Goal: Obtain resource: Obtain resource

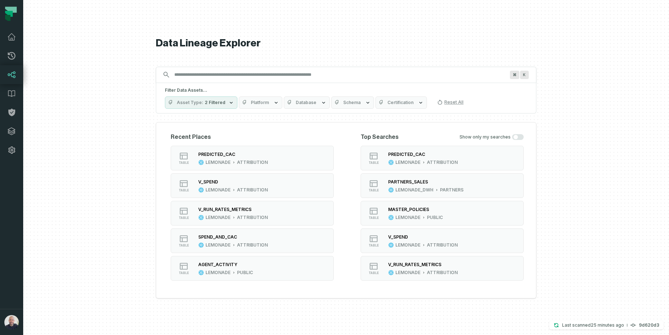
click at [259, 74] on input "Discovery Provider cmdk menu" at bounding box center [339, 75] width 339 height 12
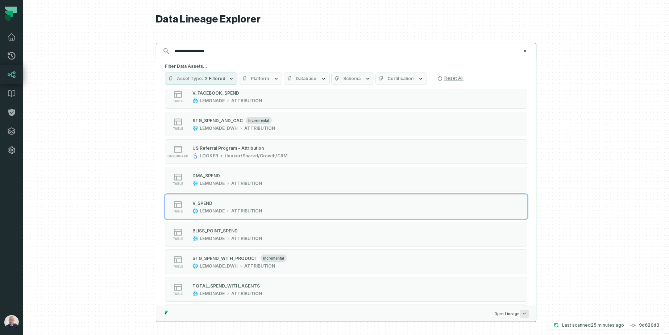
scroll to position [194, 0]
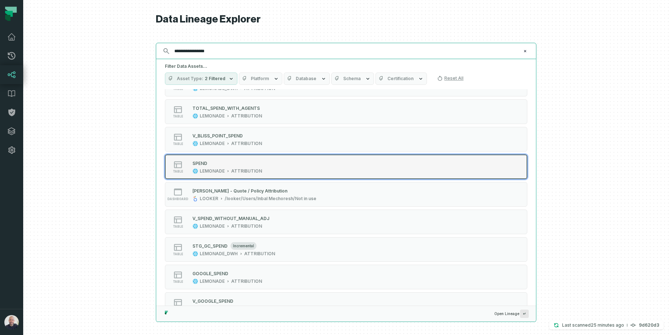
type input "**********"
click at [226, 172] on icon "Suggestions" at bounding box center [228, 171] width 4 height 4
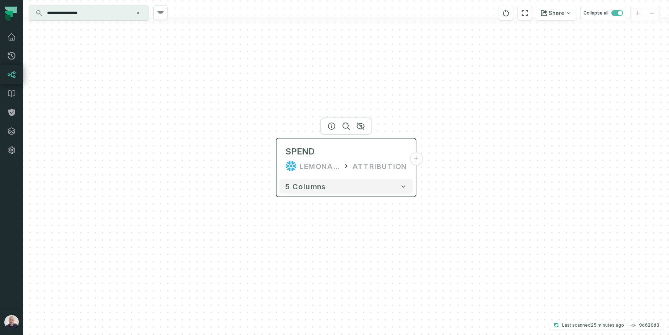
click at [417, 159] on button "+" at bounding box center [416, 158] width 13 height 13
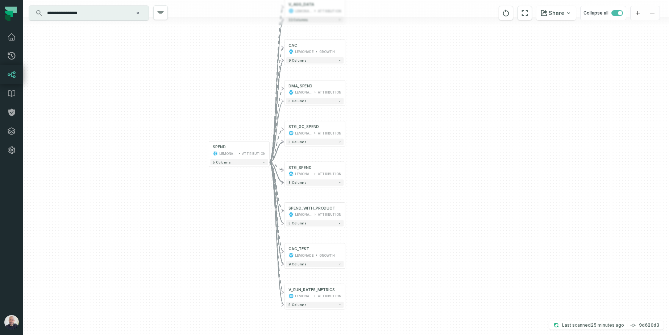
drag, startPoint x: 452, startPoint y: 200, endPoint x: 334, endPoint y: 150, distance: 128.0
click at [421, 157] on div "+ V_AGG_DATA LEMONADE ATTRIBUTION 11 columns + CAC LEMONADE GROWTH + 9 columns …" at bounding box center [346, 167] width 646 height 335
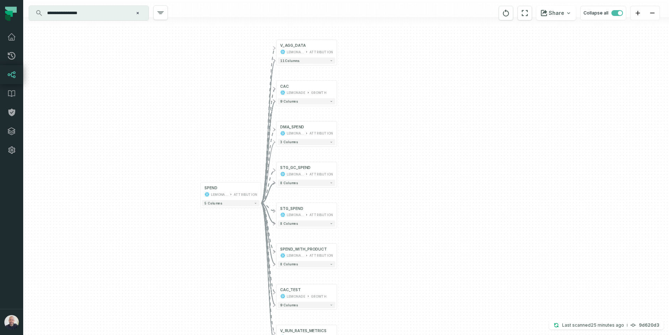
drag, startPoint x: 394, startPoint y: 138, endPoint x: 345, endPoint y: 209, distance: 85.7
click at [388, 178] on div "+ V_AGG_DATA LEMONADE ATTRIBUTION 11 columns + CAC LEMONADE GROWTH + 9 columns …" at bounding box center [346, 167] width 646 height 335
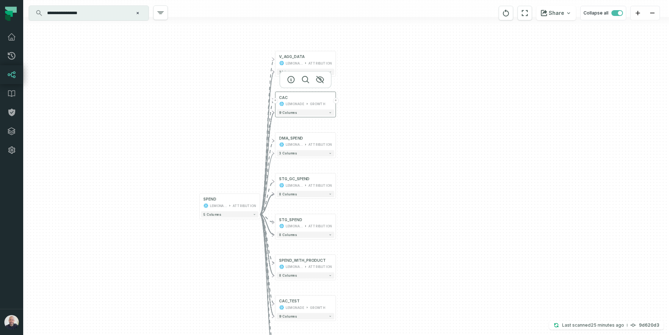
click at [335, 100] on button "+" at bounding box center [336, 101] width 6 height 6
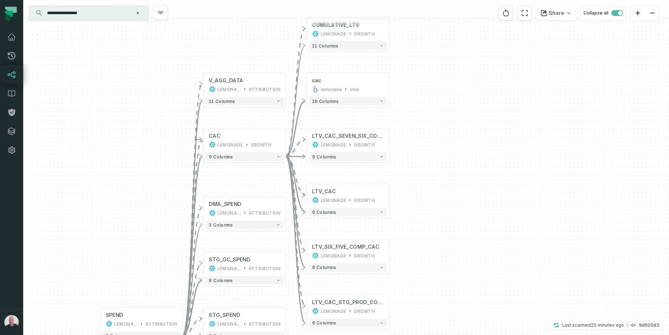
drag, startPoint x: 416, startPoint y: 169, endPoint x: 416, endPoint y: 145, distance: 23.9
click at [417, 145] on div "+ CUMULATIVE_LTV LEMONADE GROWTH 11 columns - cac lemonade view + 16 columns + …" at bounding box center [346, 167] width 646 height 335
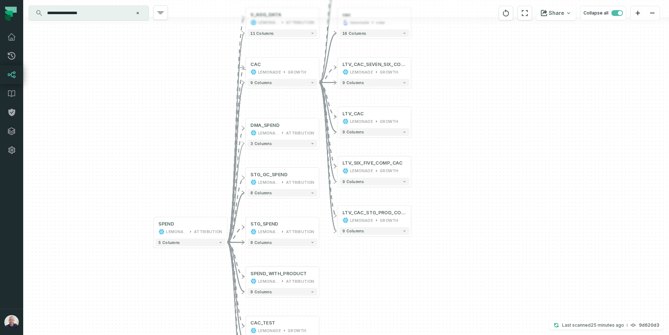
drag, startPoint x: 473, startPoint y: 238, endPoint x: 482, endPoint y: 226, distance: 15.0
click at [482, 226] on div "+ CUMULATIVE_LTV LEMONADE GROWTH 11 columns - cac lemonade view + 16 columns + …" at bounding box center [346, 167] width 646 height 335
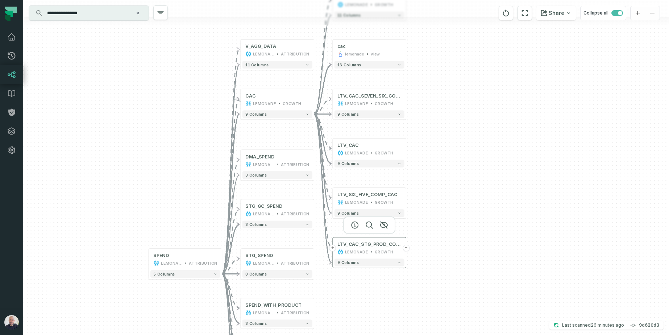
click at [406, 247] on button "+" at bounding box center [406, 248] width 7 height 7
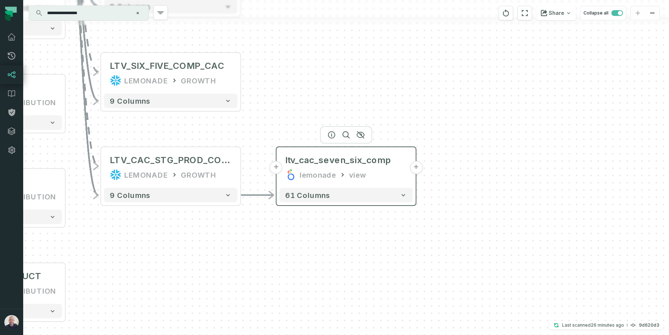
click at [415, 166] on button "+" at bounding box center [416, 167] width 13 height 13
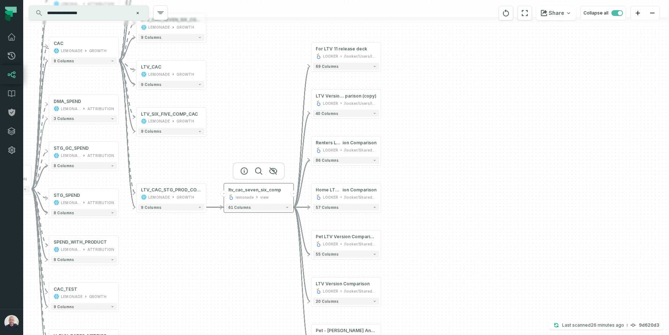
click at [292, 193] on button "-" at bounding box center [293, 193] width 7 height 7
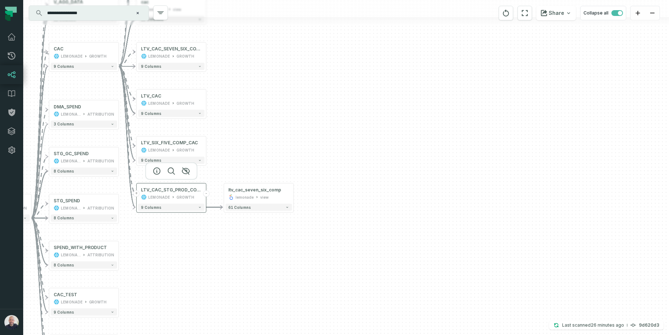
click at [206, 194] on button "-" at bounding box center [206, 193] width 7 height 7
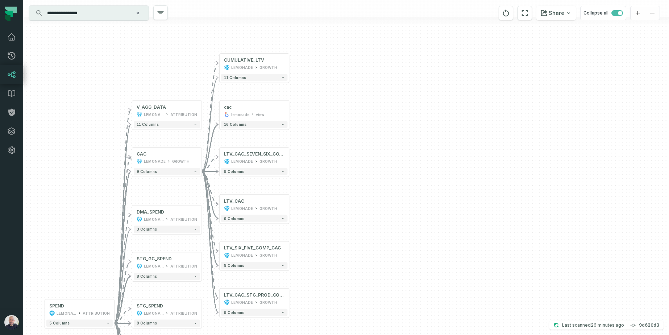
drag, startPoint x: 240, startPoint y: 115, endPoint x: 323, endPoint y: 212, distance: 127.8
click at [323, 213] on div "+ CUMULATIVE_LTV LEMONADE GROWTH 11 columns - cac lemonade view + 16 columns + …" at bounding box center [346, 167] width 646 height 335
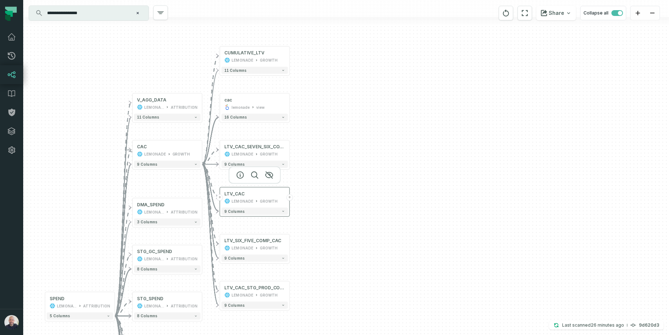
click at [289, 198] on button "+" at bounding box center [290, 197] width 7 height 7
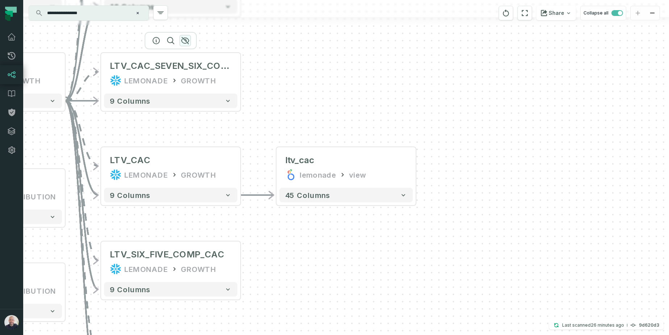
click at [184, 42] on icon "button" at bounding box center [185, 40] width 9 height 9
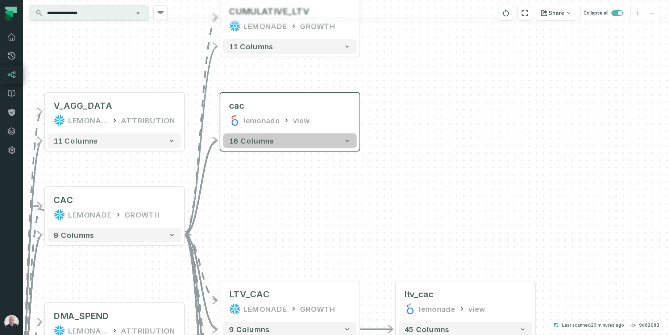
drag, startPoint x: 169, startPoint y: 93, endPoint x: 297, endPoint y: 144, distance: 137.9
click at [288, 226] on div "+ ltv_cac lemonade view + 45 columns + CUMULATIVE_LTV LEMONADE GROWTH 11 column…" at bounding box center [346, 167] width 646 height 335
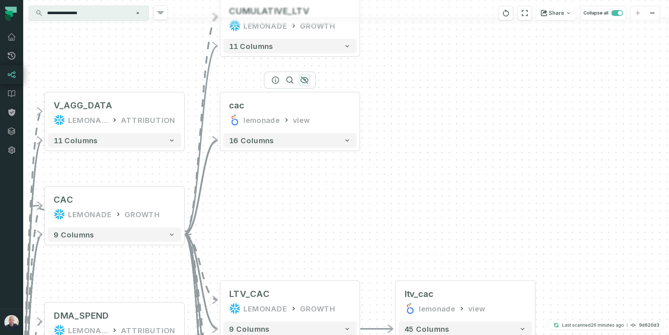
click at [308, 79] on icon "button" at bounding box center [304, 80] width 9 height 9
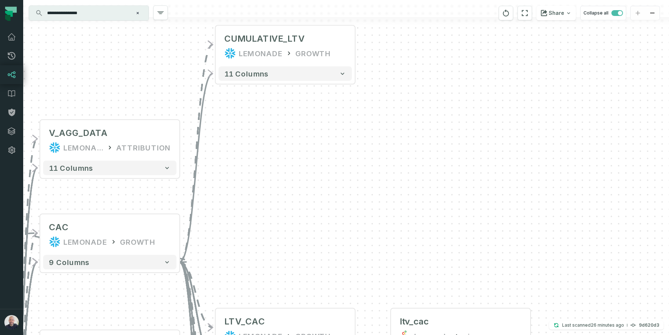
drag, startPoint x: 299, startPoint y: 95, endPoint x: 295, endPoint y: 180, distance: 85.7
click at [295, 184] on div "+ ltv_cac lemonade view + 45 columns + CUMULATIVE_LTV LEMONADE GROWTH 11 column…" at bounding box center [346, 167] width 646 height 335
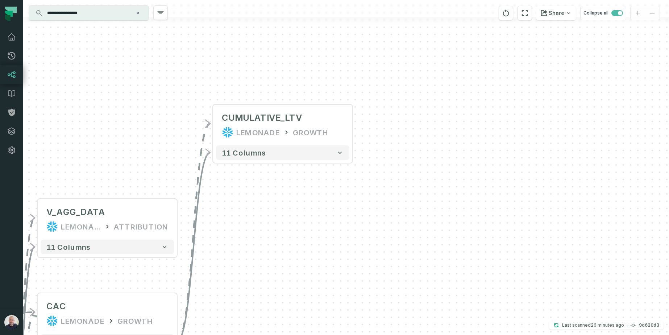
drag, startPoint x: 295, startPoint y: 91, endPoint x: 297, endPoint y: 100, distance: 8.5
click at [0, 0] on icon "button" at bounding box center [0, 0] width 0 height 0
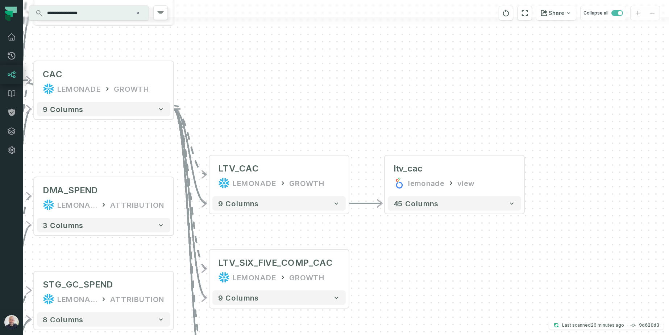
drag, startPoint x: 283, startPoint y: 244, endPoint x: 279, endPoint y: 13, distance: 231.0
click at [279, 13] on div "**********" at bounding box center [346, 167] width 646 height 335
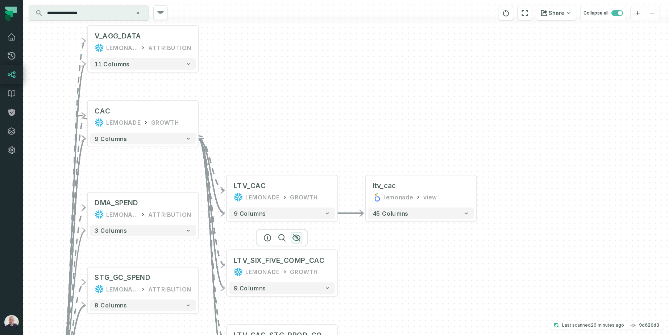
click at [295, 234] on icon "button" at bounding box center [296, 238] width 9 height 9
click at [0, 0] on icon "button" at bounding box center [0, 0] width 0 height 0
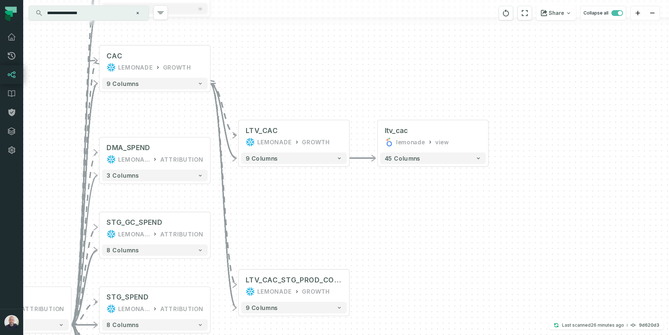
drag, startPoint x: 380, startPoint y: 268, endPoint x: 355, endPoint y: 215, distance: 59.0
click at [402, 201] on div "+ ltv_cac lemonade view + 45 columns + LTV_CAC LEMONADE GROWTH - 9 columns + LT…" at bounding box center [346, 167] width 646 height 335
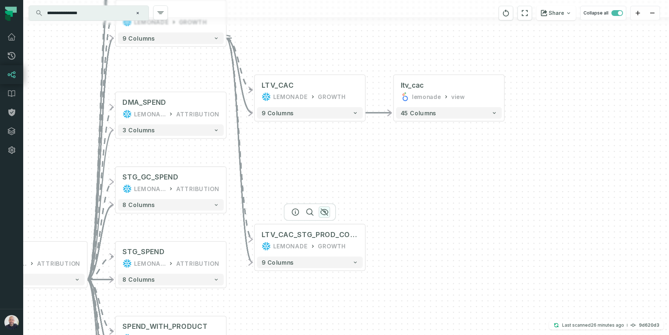
click at [326, 210] on icon "button" at bounding box center [324, 212] width 9 height 9
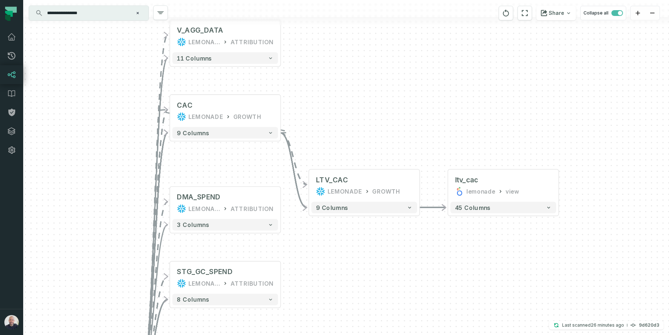
drag, startPoint x: 246, startPoint y: 175, endPoint x: 300, endPoint y: 269, distance: 109.0
click at [300, 269] on div "+ ltv_cac lemonade view + 45 columns + LTV_CAC LEMONADE GROWTH - 9 columns + V_…" at bounding box center [346, 167] width 646 height 335
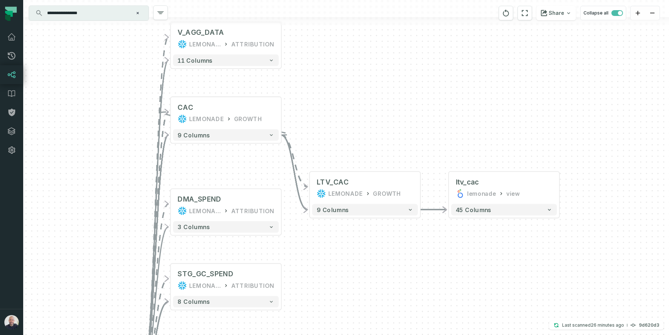
drag, startPoint x: 344, startPoint y: 65, endPoint x: 343, endPoint y: 106, distance: 41.7
click at [343, 106] on div "+ ltv_cac lemonade view + 45 columns + LTV_CAC LEMONADE GROWTH - 9 columns + V_…" at bounding box center [346, 167] width 646 height 335
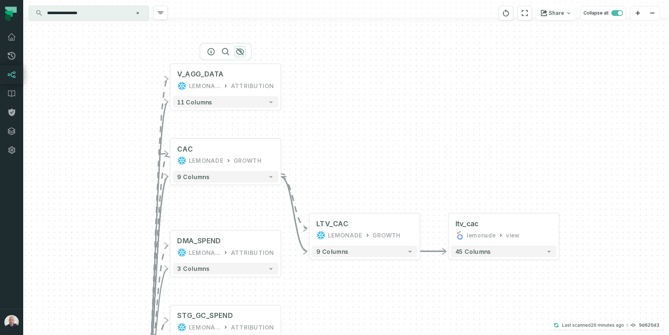
click at [238, 50] on icon "button" at bounding box center [239, 52] width 7 height 7
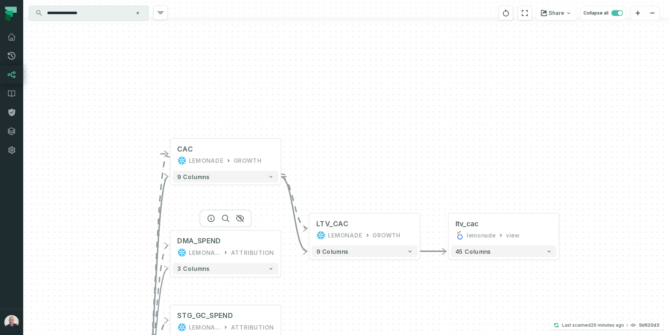
click at [238, 222] on div at bounding box center [225, 218] width 52 height 17
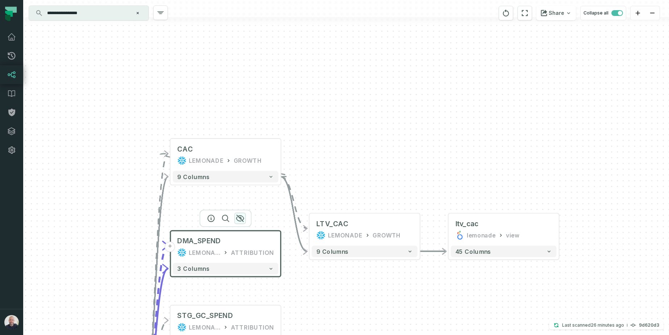
click at [242, 216] on icon "button" at bounding box center [239, 218] width 7 height 7
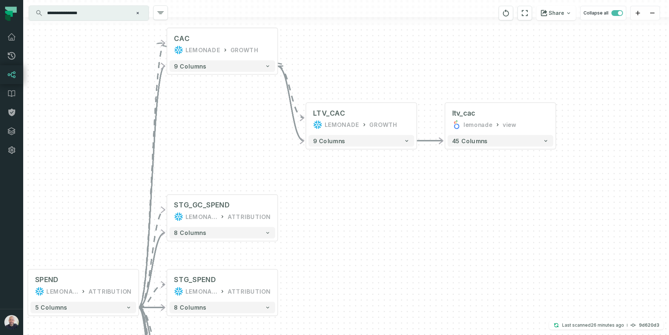
drag, startPoint x: 316, startPoint y: 293, endPoint x: 297, endPoint y: 152, distance: 142.6
click at [314, 139] on div "+ ltv_cac lemonade view + 45 columns + LTV_CAC LEMONADE GROWTH - 9 columns + CA…" at bounding box center [346, 167] width 646 height 335
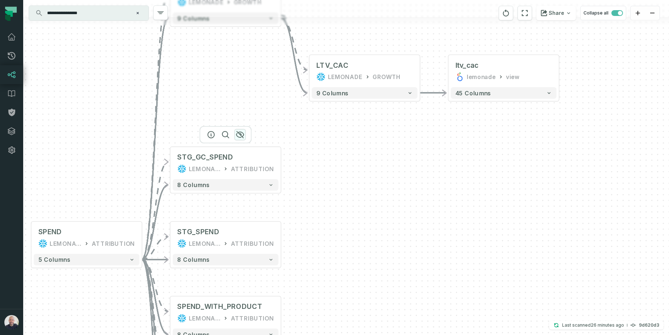
click at [243, 134] on icon "button" at bounding box center [240, 134] width 9 height 9
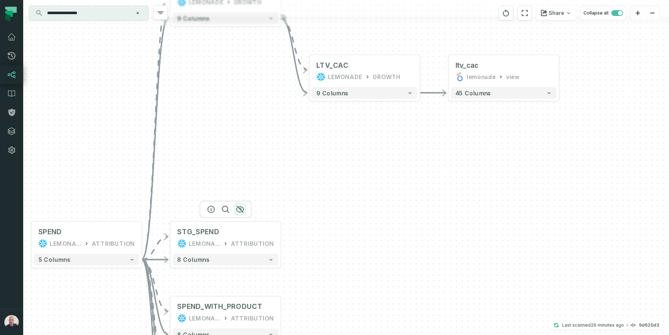
click at [241, 209] on icon "button" at bounding box center [239, 209] width 7 height 7
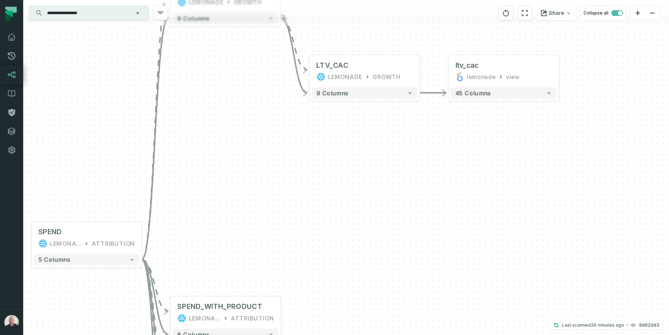
click at [208, 148] on div "+ ltv_cac lemonade view + 45 columns + LTV_CAC LEMONADE GROWTH - 9 columns + CA…" at bounding box center [346, 167] width 646 height 335
click at [209, 134] on div "+ ltv_cac lemonade view + 45 columns + LTV_CAC LEMONADE GROWTH - 9 columns + CA…" at bounding box center [346, 167] width 646 height 335
click at [141, 237] on button "+" at bounding box center [142, 237] width 11 height 11
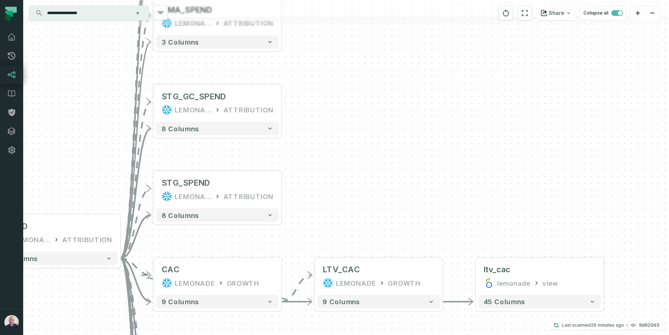
drag, startPoint x: 464, startPoint y: 244, endPoint x: 351, endPoint y: 160, distance: 141.3
click at [351, 160] on div "+ V_AGG_DATA LEMONADE ATTRIBUTION 11 columns + DMA_SPEND LEMONADE ATTRIBUTION 3…" at bounding box center [346, 167] width 646 height 335
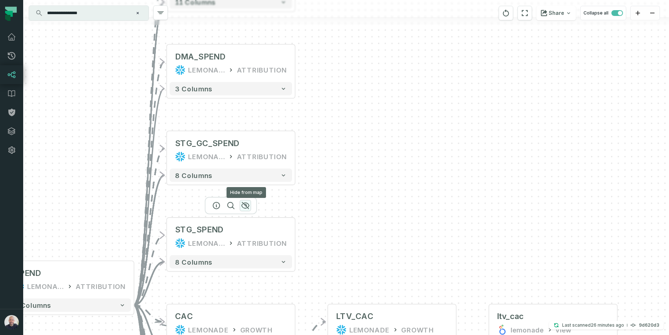
click at [244, 206] on icon "button" at bounding box center [245, 205] width 9 height 9
click at [244, 206] on icon "button" at bounding box center [245, 206] width 9 height 9
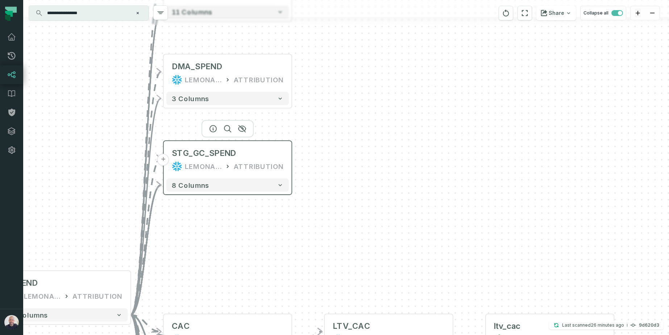
drag, startPoint x: 224, startPoint y: 151, endPoint x: 226, endPoint y: 113, distance: 38.1
click at [226, 144] on div "STG_GC_SPEND LEMONADE_DWH ATTRIBUTION" at bounding box center [227, 160] width 123 height 32
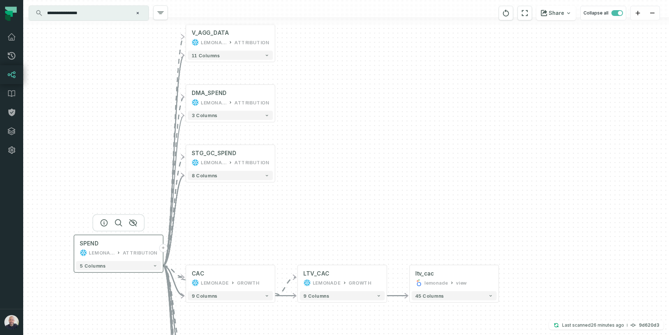
click at [163, 247] on button "+" at bounding box center [163, 248] width 8 height 8
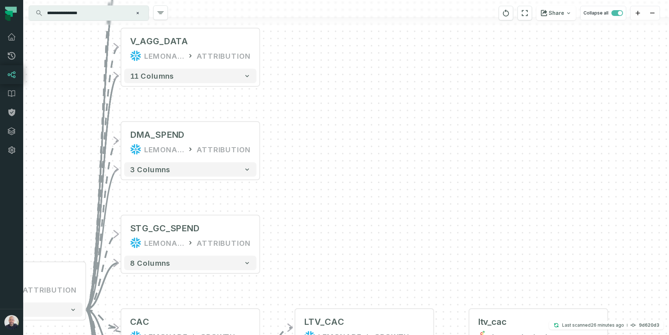
drag, startPoint x: 544, startPoint y: 318, endPoint x: 395, endPoint y: 98, distance: 265.5
click at [392, 93] on div "+ STG_SPEND LEMONADE_DWH ATTRIBUTION + 8 columns + V_AGG_DATA LEMONADE ATTRIBUT…" at bounding box center [346, 167] width 646 height 335
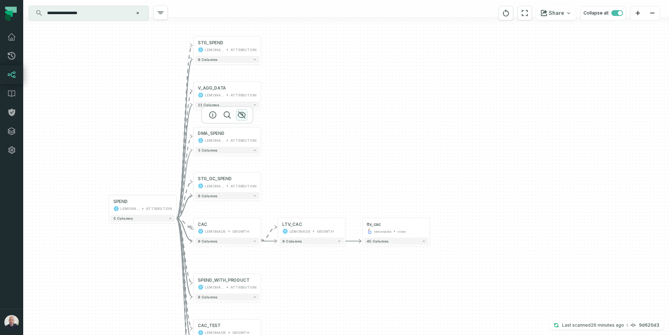
click at [245, 115] on icon "button" at bounding box center [242, 115] width 9 height 9
click at [242, 116] on icon "button" at bounding box center [242, 115] width 9 height 9
click at [0, 0] on icon "button" at bounding box center [0, 0] width 0 height 0
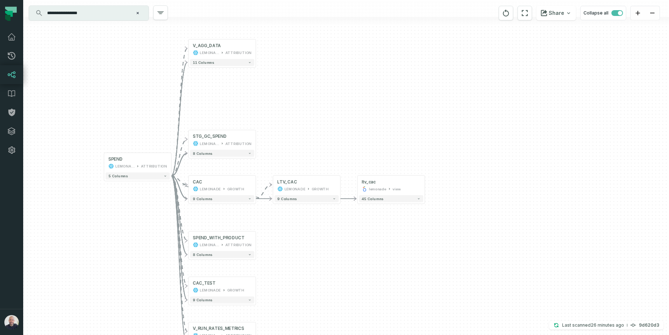
drag, startPoint x: 296, startPoint y: 149, endPoint x: 290, endPoint y: 106, distance: 43.1
click at [290, 106] on div "+ V_AGG_DATA LEMONADE ATTRIBUTION 11 columns + STG_GC_SPEND LEMONADE_DWH ATTRIB…" at bounding box center [346, 167] width 646 height 335
click at [238, 218] on icon "button" at bounding box center [236, 219] width 9 height 9
click at [236, 265] on icon "button" at bounding box center [236, 264] width 7 height 7
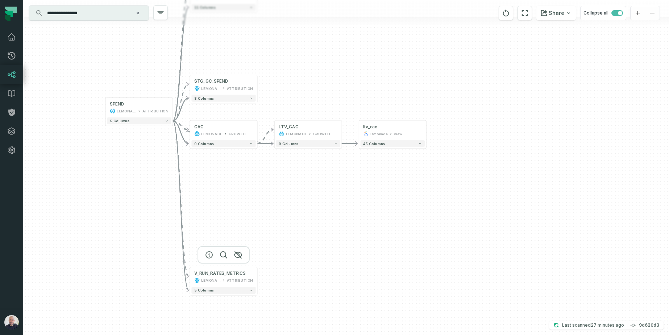
drag, startPoint x: 240, startPoint y: 293, endPoint x: 234, endPoint y: 268, distance: 25.8
click at [238, 259] on div "+ V_AGG_DATA LEMONADE ATTRIBUTION 11 columns + STG_GC_SPEND LEMONADE_DWH ATTRIB…" at bounding box center [346, 167] width 646 height 335
drag, startPoint x: 215, startPoint y: 191, endPoint x: 217, endPoint y: 211, distance: 20.0
click at [217, 211] on div "+ V_AGG_DATA LEMONADE ATTRIBUTION 11 columns + STG_GC_SPEND LEMONADE_DWH ATTRIB…" at bounding box center [346, 167] width 646 height 335
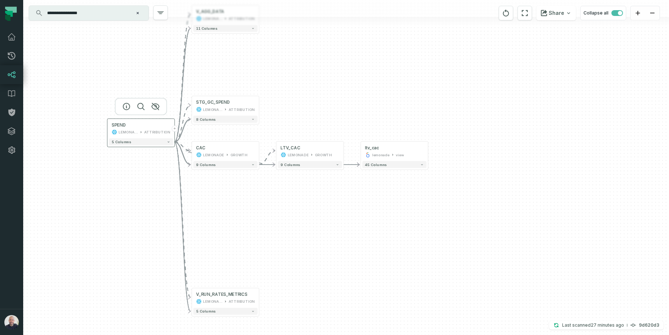
click at [175, 129] on button "+" at bounding box center [175, 128] width 6 height 6
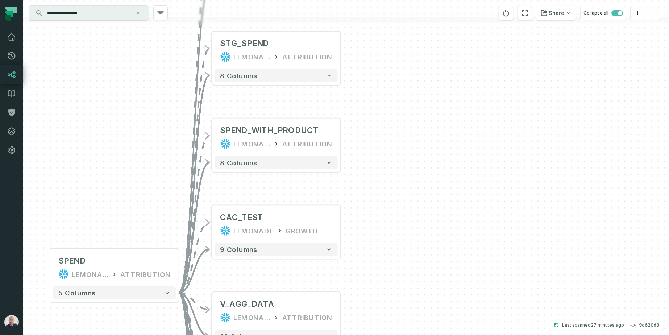
drag, startPoint x: 433, startPoint y: 255, endPoint x: 363, endPoint y: 156, distance: 121.2
click at [363, 156] on div "+ DMA_SPEND LEMONADE ATTRIBUTION 3 columns + STG_SPEND LEMONADE_DWH ATTRIBUTION…" at bounding box center [346, 167] width 646 height 335
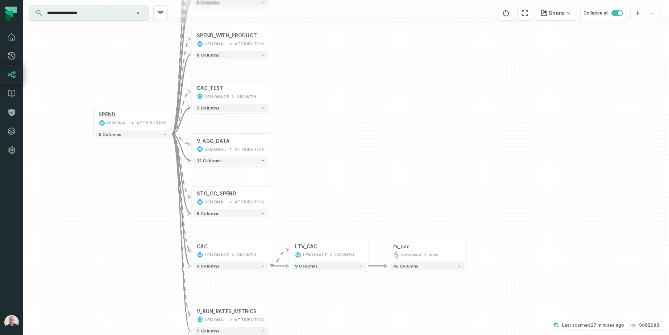
drag, startPoint x: 407, startPoint y: 159, endPoint x: 384, endPoint y: 131, distance: 35.6
click at [384, 131] on div "+ DMA_SPEND LEMONADE ATTRIBUTION 3 columns + STG_SPEND LEMONADE_DWH ATTRIBUTION…" at bounding box center [346, 167] width 646 height 335
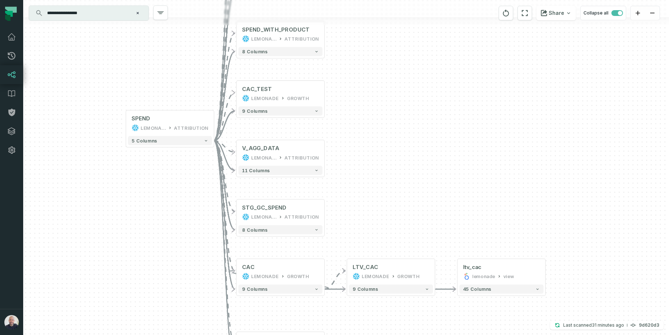
drag, startPoint x: 97, startPoint y: 53, endPoint x: 204, endPoint y: 81, distance: 111.1
click at [204, 81] on div "+ DMA_SPEND LEMONADE ATTRIBUTION 3 columns + STG_SPEND LEMONADE_DWH ATTRIBUTION…" at bounding box center [346, 167] width 646 height 335
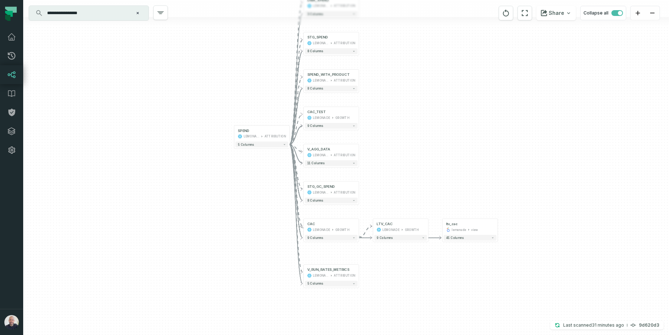
drag, startPoint x: 438, startPoint y: 172, endPoint x: 439, endPoint y: 191, distance: 19.2
click at [439, 191] on div "+ DMA_SPEND LEMONADE ATTRIBUTION 3 columns + STG_SPEND LEMONADE_DWH ATTRIBUTION…" at bounding box center [346, 167] width 646 height 335
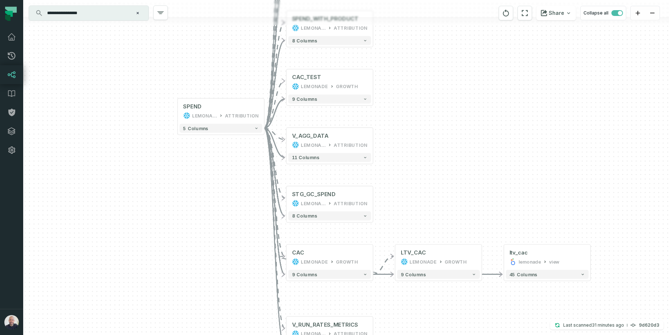
drag, startPoint x: 466, startPoint y: 197, endPoint x: 447, endPoint y: 154, distance: 47.0
click at [452, 153] on div "+ DMA_SPEND LEMONADE ATTRIBUTION 3 columns + STG_SPEND LEMONADE_DWH ATTRIBUTION…" at bounding box center [346, 167] width 646 height 335
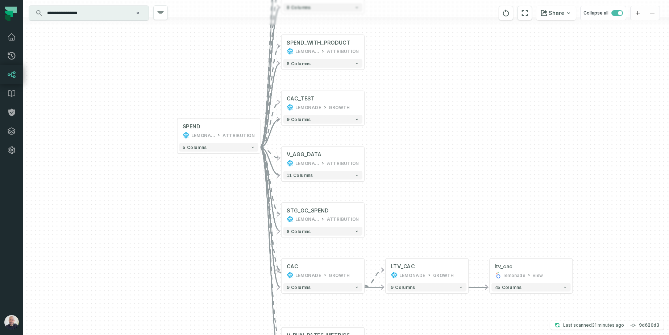
drag, startPoint x: 211, startPoint y: 185, endPoint x: 218, endPoint y: 246, distance: 61.0
click at [218, 246] on div "+ DMA_SPEND LEMONADE ATTRIBUTION 3 columns + STG_SPEND LEMONADE_DWH ATTRIBUTION…" at bounding box center [346, 167] width 646 height 335
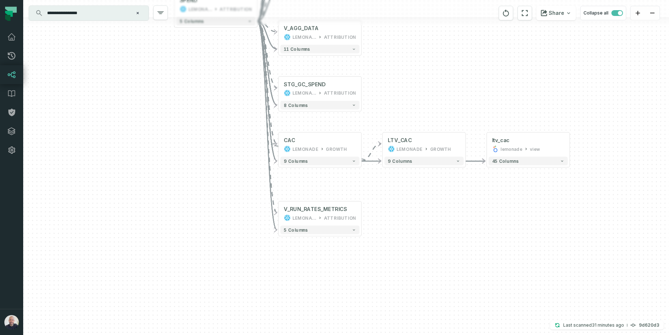
drag, startPoint x: 231, startPoint y: 249, endPoint x: 244, endPoint y: 145, distance: 104.1
click at [231, 117] on div "+ DMA_SPEND LEMONADE ATTRIBUTION 3 columns + STG_SPEND LEMONADE_DWH ATTRIBUTION…" at bounding box center [346, 167] width 646 height 335
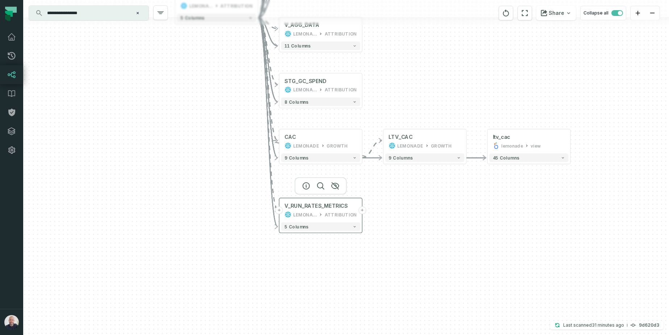
click at [363, 211] on button "+" at bounding box center [363, 210] width 8 height 8
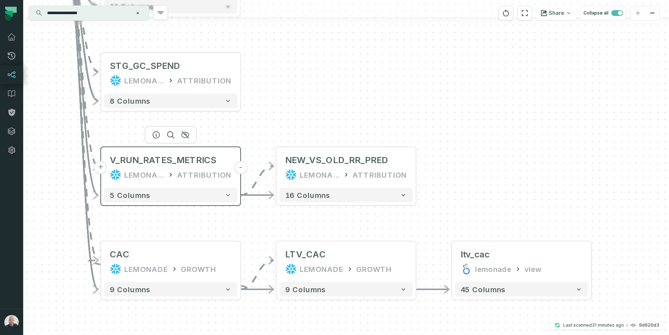
click at [239, 168] on button "-" at bounding box center [240, 167] width 13 height 13
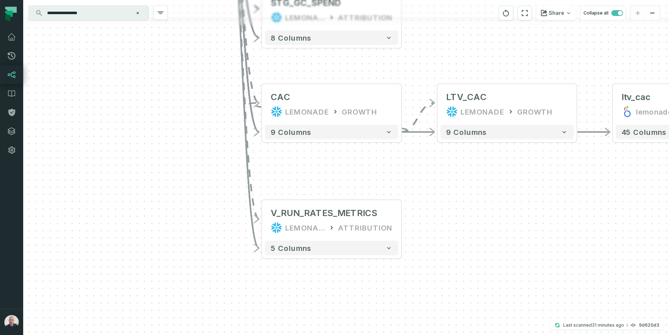
drag, startPoint x: 58, startPoint y: 145, endPoint x: 289, endPoint y: 214, distance: 240.9
click at [289, 214] on div "+ DMA_SPEND LEMONADE ATTRIBUTION 3 columns + STG_SPEND LEMONADE_DWH ATTRIBUTION…" at bounding box center [346, 167] width 646 height 335
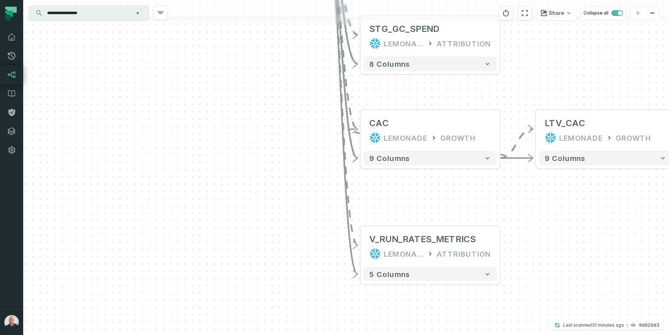
click at [250, 150] on div "+ DMA_SPEND LEMONADE ATTRIBUTION 3 columns + STG_SPEND LEMONADE_DWH ATTRIBUTION…" at bounding box center [346, 167] width 646 height 335
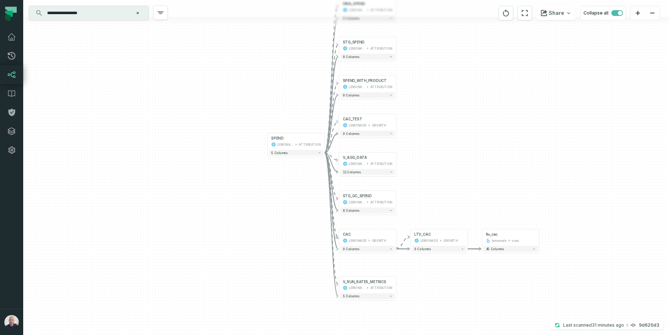
drag, startPoint x: 275, startPoint y: 65, endPoint x: 238, endPoint y: 42, distance: 43.5
click at [237, 42] on div "+ DMA_SPEND LEMONADE ATTRIBUTION 3 columns + STG_SPEND LEMONADE_DWH ATTRIBUTION…" at bounding box center [346, 167] width 646 height 335
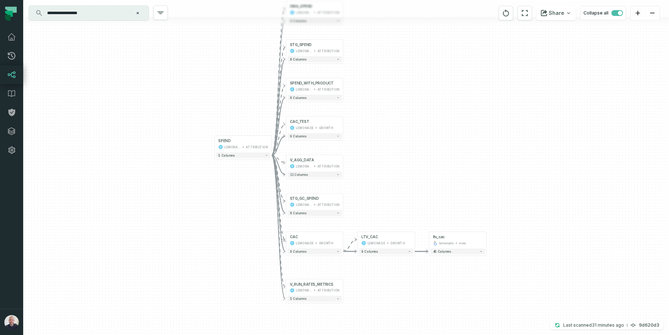
drag, startPoint x: 261, startPoint y: 66, endPoint x: 220, endPoint y: 128, distance: 74.2
click at [220, 128] on div "+ DMA_SPEND LEMONADE ATTRIBUTION 3 columns + STG_SPEND LEMONADE_DWH ATTRIBUTION…" at bounding box center [346, 167] width 646 height 335
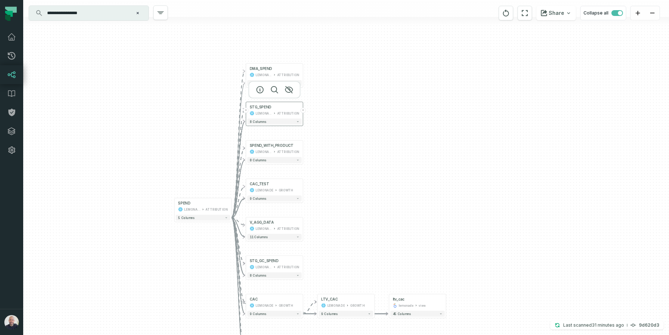
click at [303, 111] on button "+" at bounding box center [303, 110] width 5 height 5
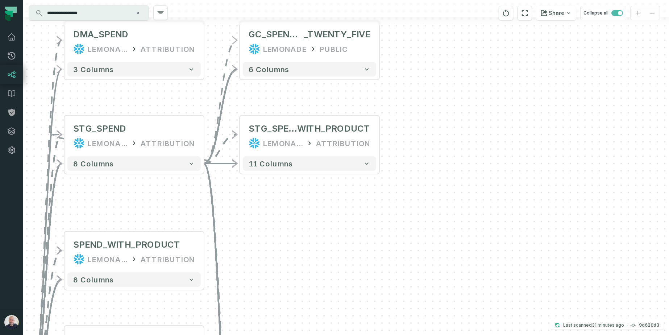
drag, startPoint x: 379, startPoint y: 297, endPoint x: 386, endPoint y: 190, distance: 107.6
click at [386, 190] on div "+ GC_SPEND_FIX_JAN _TWENTY_FIVE LEMONADE PUBLIC + 6 columns + STG_SPEND_ WITH_P…" at bounding box center [346, 167] width 646 height 335
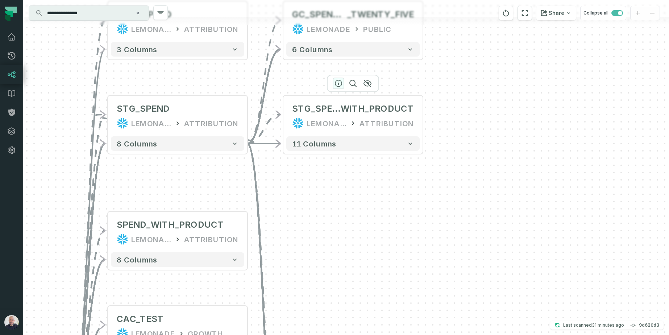
click at [338, 82] on icon "button" at bounding box center [338, 83] width 9 height 9
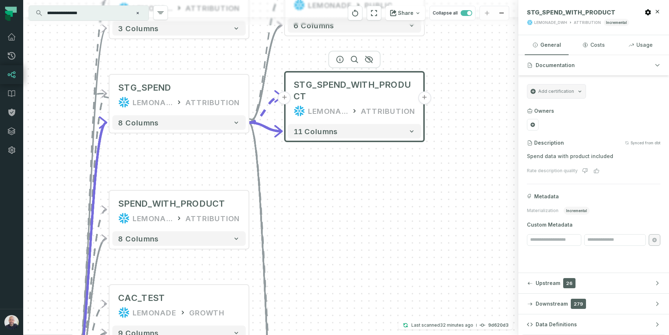
drag, startPoint x: 356, startPoint y: 219, endPoint x: 370, endPoint y: 156, distance: 64.2
click at [352, 93] on div "+ GC_SPEND_FIX_JAN _TWENTY_FIVE LEMONADE PUBLIC + 6 columns + STG_SPEND_WITH_PR…" at bounding box center [270, 167] width 495 height 335
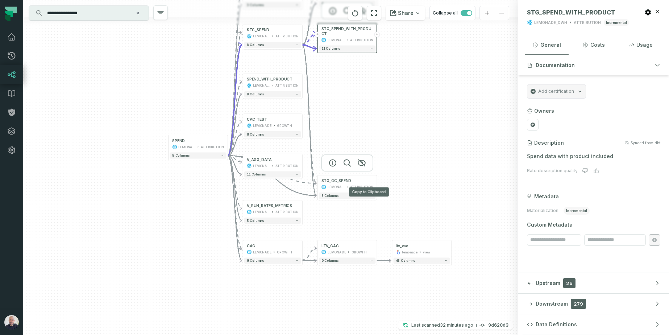
drag, startPoint x: 393, startPoint y: 252, endPoint x: 372, endPoint y: 185, distance: 70.7
click at [370, 183] on icon at bounding box center [369, 181] width 3 height 3
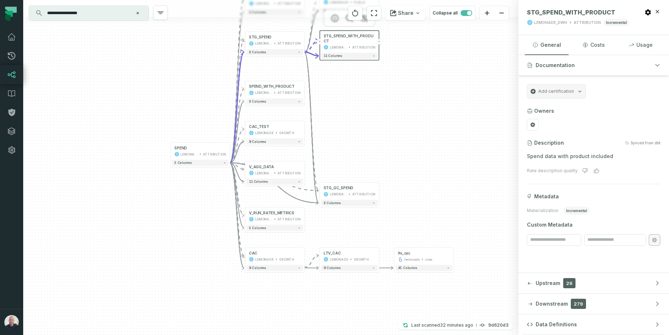
drag, startPoint x: 370, startPoint y: 96, endPoint x: 376, endPoint y: 140, distance: 45.0
click at [376, 140] on div "+ GC_SPEND_FIX_JAN _TWENTY_FIVE LEMONADE PUBLIC + 6 columns + STG_SPEND_WITH_PR…" at bounding box center [270, 167] width 495 height 335
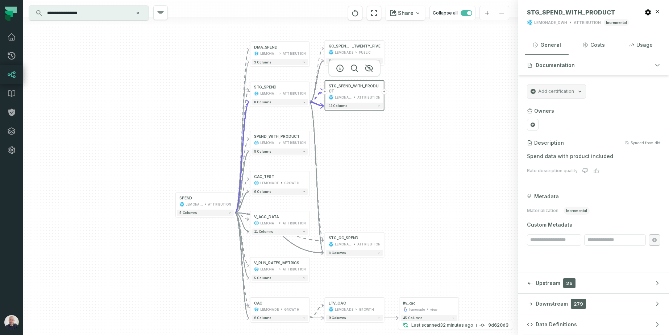
drag, startPoint x: 377, startPoint y: 140, endPoint x: 371, endPoint y: 180, distance: 41.1
click at [371, 180] on div "+ GC_SPEND_FIX_JAN _TWENTY_FIVE LEMONADE PUBLIC + 6 columns + STG_SPEND_WITH_PR…" at bounding box center [270, 167] width 495 height 335
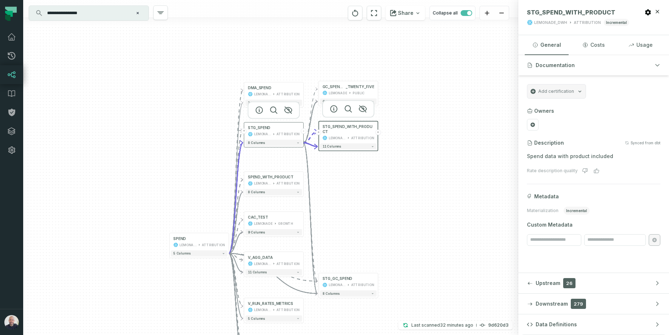
click at [287, 133] on div "ATTRIBUTION" at bounding box center [288, 134] width 23 height 5
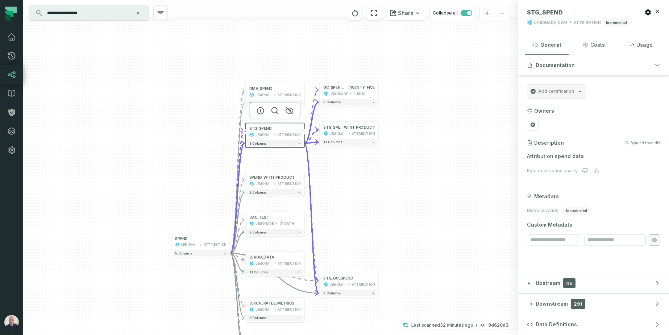
click at [283, 137] on div "ATTRIBUTION" at bounding box center [289, 134] width 23 height 5
click at [466, 190] on div "+ GC_SPEND_FIX_JAN _TWENTY_FIVE LEMONADE PUBLIC + 6 columns + STG_SPEND_ WITH_P…" at bounding box center [270, 167] width 495 height 335
click at [265, 135] on div "LEMONADE_DWH" at bounding box center [264, 134] width 17 height 5
click at [576, 299] on span "291" at bounding box center [578, 304] width 15 height 10
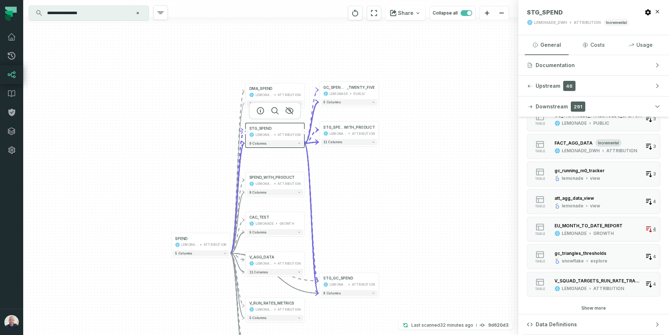
scroll to position [0, 0]
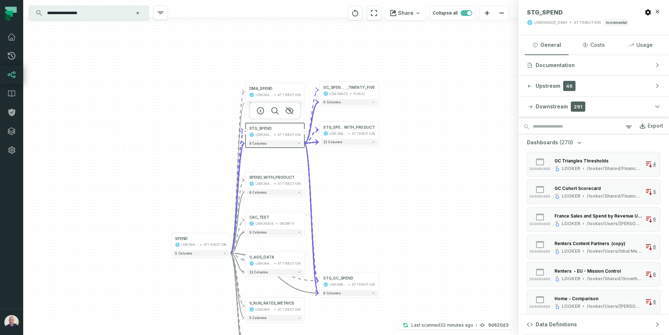
click at [418, 198] on div "+ GC_SPEND_FIX_JAN _TWENTY_FIVE LEMONADE PUBLIC + 6 columns + STG_SPEND_ WITH_P…" at bounding box center [270, 167] width 495 height 335
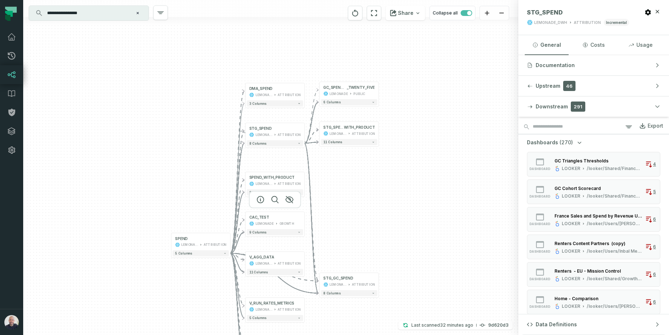
click at [281, 209] on div at bounding box center [275, 199] width 52 height 17
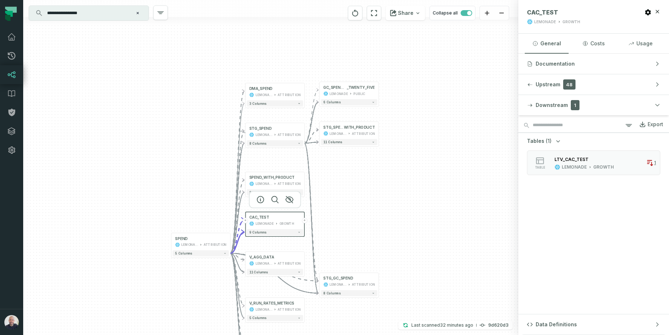
click at [407, 202] on div "+ GC_SPEND_FIX_JAN _TWENTY_FIVE LEMONADE PUBLIC + 6 columns + STG_SPEND_ WITH_P…" at bounding box center [270, 167] width 495 height 335
click at [272, 186] on div "LEMONADE" at bounding box center [264, 183] width 17 height 5
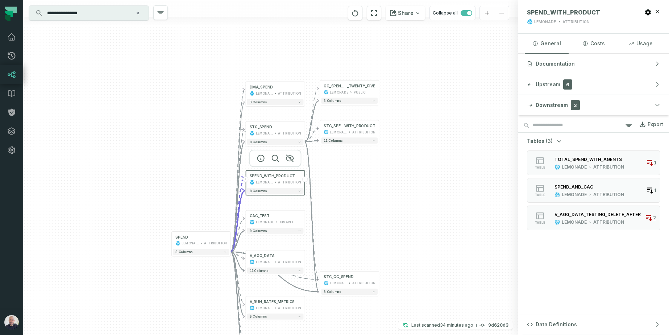
drag, startPoint x: 149, startPoint y: 154, endPoint x: 170, endPoint y: 158, distance: 21.1
click at [150, 150] on div "+ GC_SPEND_FIX_JAN _TWENTY_FIVE LEMONADE PUBLIC + 6 columns + STG_SPEND_ WITH_P…" at bounding box center [270, 167] width 495 height 335
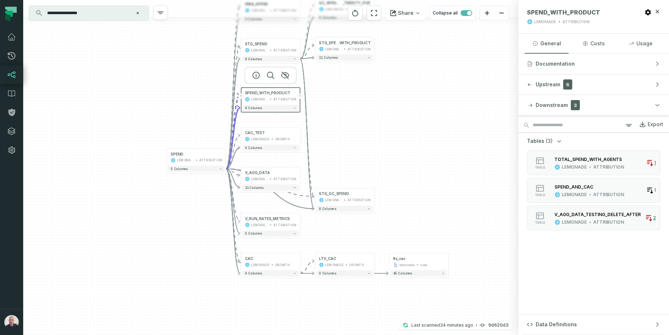
drag, startPoint x: 181, startPoint y: 174, endPoint x: 175, endPoint y: 96, distance: 78.5
click at [175, 96] on div "+ GC_SPEND_FIX_JAN _TWENTY_FIVE LEMONADE PUBLIC + 6 columns + STG_SPEND_ WITH_P…" at bounding box center [270, 167] width 495 height 335
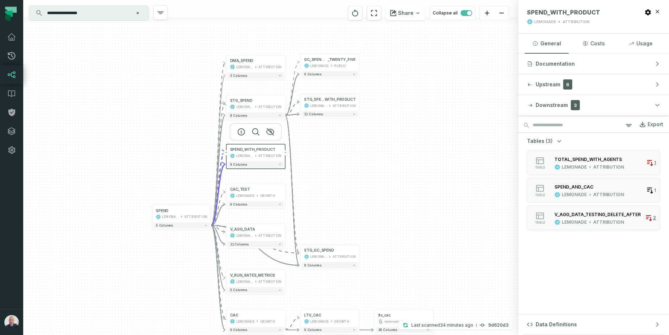
drag, startPoint x: 365, startPoint y: 136, endPoint x: 358, endPoint y: 185, distance: 49.5
click at [358, 185] on div "+ GC_SPEND_FIX_JAN _TWENTY_FIVE LEMONADE PUBLIC + 6 columns + STG_SPEND_ WITH_P…" at bounding box center [270, 167] width 495 height 335
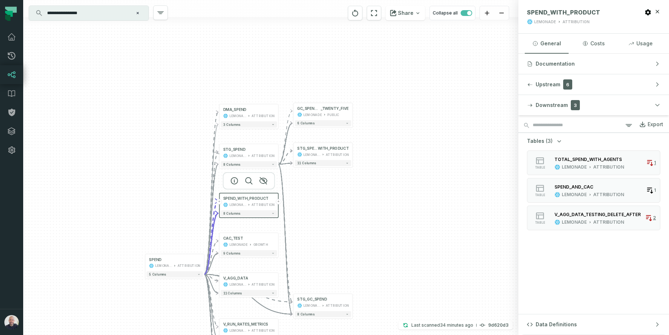
click at [147, 195] on div "+ GC_SPEND_FIX_JAN _TWENTY_FIVE LEMONADE PUBLIC + 6 columns + STG_SPEND_ WITH_P…" at bounding box center [270, 167] width 495 height 335
click at [381, 220] on div "+ GC_SPEND_FIX_JAN _TWENTY_FIVE LEMONADE PUBLIC + 6 columns + STG_SPEND_ WITH_P…" at bounding box center [270, 167] width 495 height 335
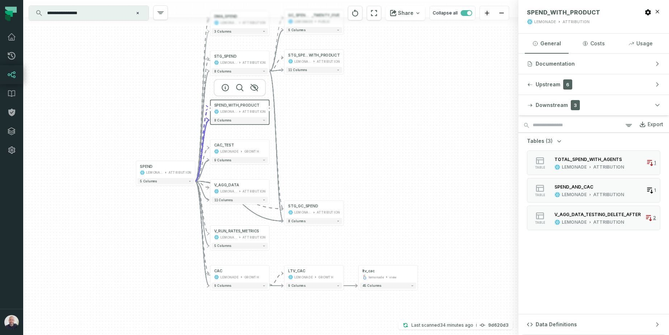
drag, startPoint x: 381, startPoint y: 222, endPoint x: 344, endPoint y: 171, distance: 62.6
click at [371, 127] on div "+ GC_SPEND_FIX_JAN _TWENTY_FIVE LEMONADE PUBLIC + 6 columns + STG_SPEND_ WITH_P…" at bounding box center [270, 167] width 495 height 335
click at [358, 154] on div "+ GC_SPEND_FIX_JAN _TWENTY_FIVE LEMONADE PUBLIC + 6 columns + STG_SPEND_ WITH_P…" at bounding box center [270, 167] width 495 height 335
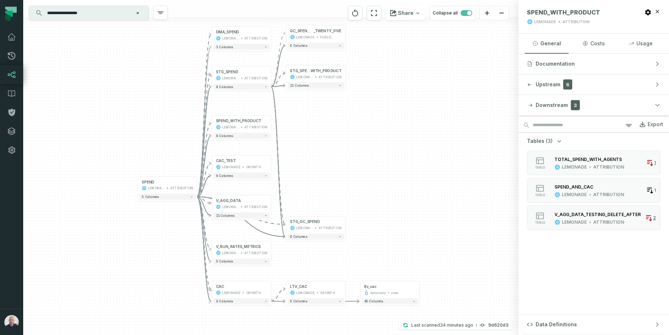
drag, startPoint x: 362, startPoint y: 129, endPoint x: 364, endPoint y: 146, distance: 16.8
click at [364, 146] on div "+ GC_SPEND_FIX_JAN _TWENTY_FIVE LEMONADE PUBLIC + 6 columns + STG_SPEND_ WITH_P…" at bounding box center [270, 167] width 495 height 335
click at [271, 75] on button "-" at bounding box center [271, 74] width 5 height 5
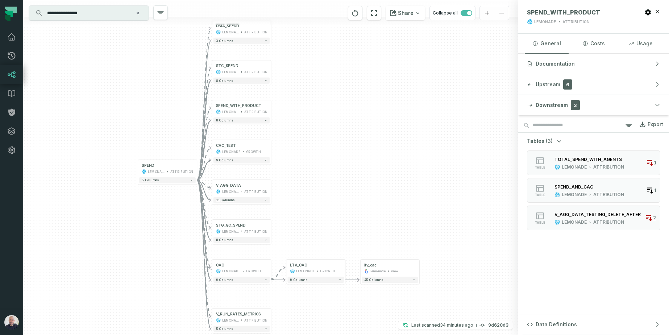
drag, startPoint x: 376, startPoint y: 224, endPoint x: 367, endPoint y: 184, distance: 41.6
click at [374, 160] on div "+ DMA_SPEND LEMONADE ATTRIBUTION 3 columns + STG_SPEND LEMONADE_DWH ATTRIBUTION…" at bounding box center [270, 167] width 495 height 335
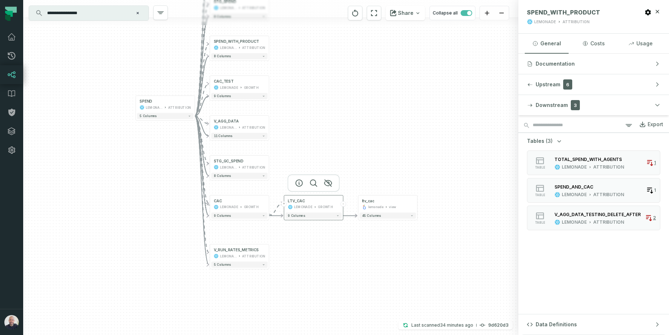
click at [343, 204] on button "-" at bounding box center [343, 203] width 5 height 5
click at [223, 208] on div "LEMONADE" at bounding box center [229, 207] width 18 height 5
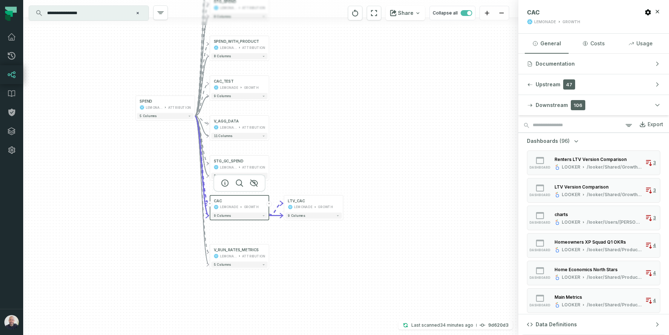
click at [295, 267] on div "+ DMA_SPEND LEMONADE ATTRIBUTION 3 columns + STG_SPEND LEMONADE_DWH ATTRIBUTION…" at bounding box center [270, 167] width 495 height 335
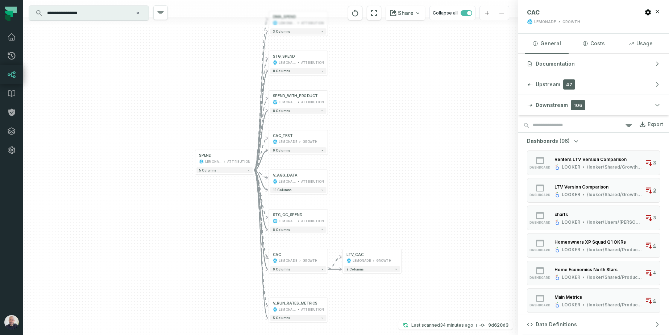
drag, startPoint x: 300, startPoint y: 122, endPoint x: 343, endPoint y: 158, distance: 56.4
click at [346, 168] on div "+ DMA_SPEND LEMONADE ATTRIBUTION 3 columns + STG_SPEND LEMONADE_DWH ATTRIBUTION…" at bounding box center [270, 167] width 495 height 335
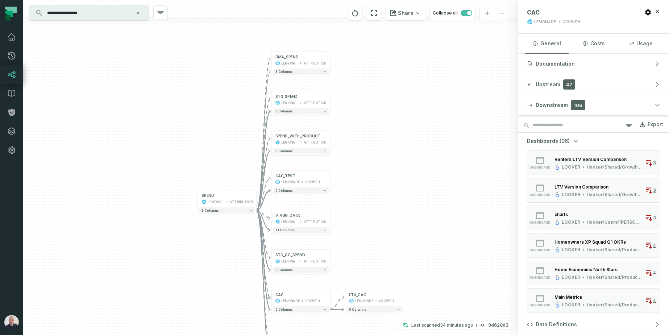
drag, startPoint x: 394, startPoint y: 102, endPoint x: 396, endPoint y: 142, distance: 40.3
click at [396, 142] on div "+ DMA_SPEND LEMONADE ATTRIBUTION 3 columns + STG_SPEND LEMONADE_DWH ATTRIBUTION…" at bounding box center [270, 167] width 495 height 335
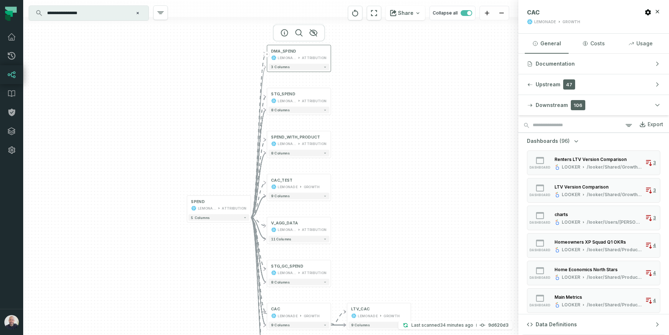
click at [294, 58] on div "LEMONADE" at bounding box center [287, 57] width 18 height 5
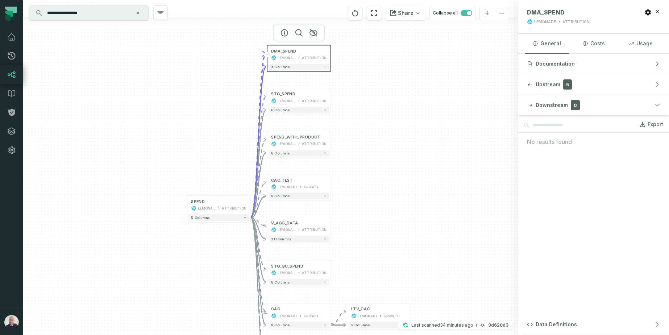
click at [376, 180] on div "+ DMA_SPEND LEMONADE ATTRIBUTION 3 columns + STG_SPEND LEMONADE_DWH ATTRIBUTION…" at bounding box center [270, 167] width 495 height 335
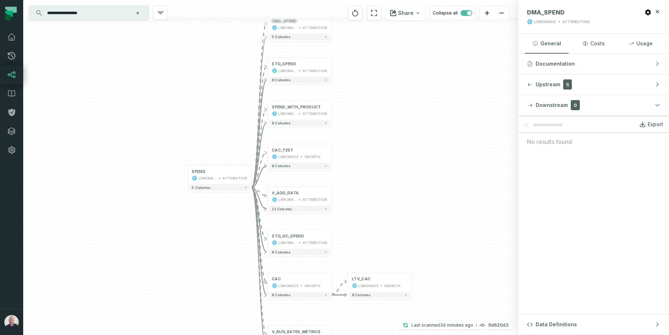
drag, startPoint x: 392, startPoint y: 215, endPoint x: 392, endPoint y: 185, distance: 30.1
click at [392, 185] on div "+ DMA_SPEND LEMONADE ATTRIBUTION 3 columns + STG_SPEND LEMONADE_DWH ATTRIBUTION…" at bounding box center [270, 167] width 495 height 335
drag, startPoint x: 139, startPoint y: 15, endPoint x: 123, endPoint y: 13, distance: 15.3
click at [139, 15] on icon "Clear search query" at bounding box center [138, 13] width 4 height 4
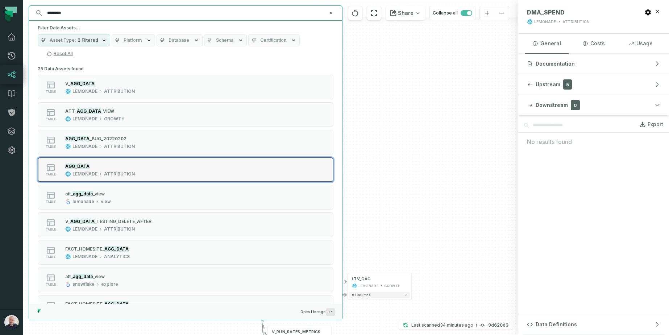
type input "********"
click at [103, 174] on div "LEMONADE ATTRIBUTION" at bounding box center [100, 174] width 70 height 6
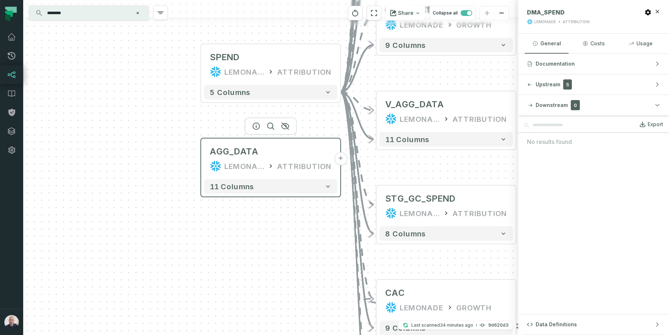
click at [337, 158] on button "+" at bounding box center [340, 158] width 13 height 13
click at [338, 161] on button "+" at bounding box center [341, 158] width 13 height 13
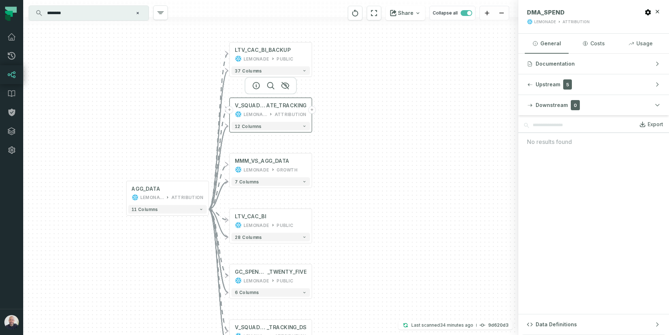
click at [312, 110] on button "+" at bounding box center [312, 110] width 8 height 8
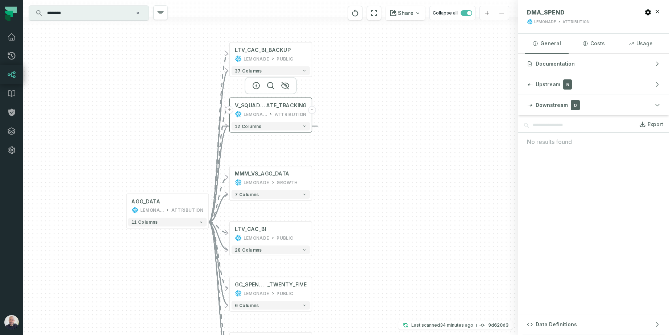
click at [313, 110] on button "-" at bounding box center [312, 110] width 8 height 8
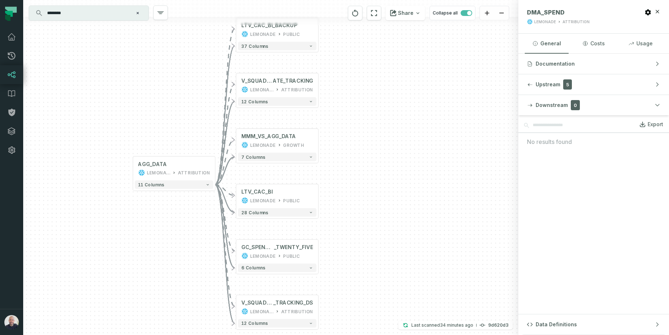
drag, startPoint x: 358, startPoint y: 205, endPoint x: 336, endPoint y: 132, distance: 76.5
click at [367, 121] on div "+ LTV_CAC_BI_BACKUP LEMONADE PUBLIC 37 columns + V_SQUAD_TARGETS_RUN_R ATE_TRAC…" at bounding box center [270, 167] width 495 height 335
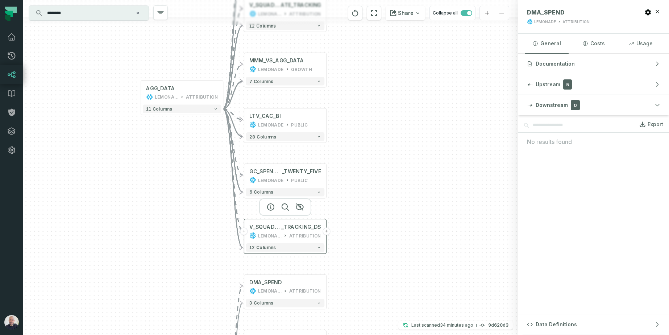
click at [324, 232] on button "+" at bounding box center [327, 231] width 8 height 8
click at [327, 231] on button "-" at bounding box center [327, 231] width 8 height 8
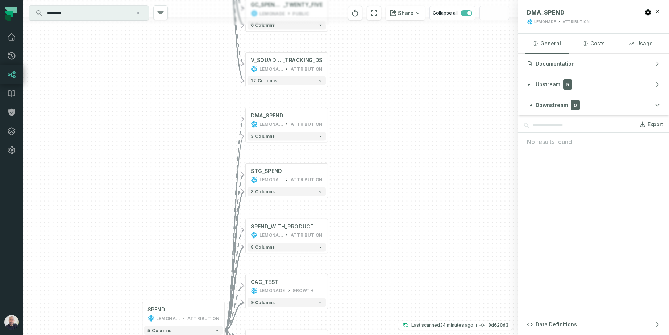
drag, startPoint x: 224, startPoint y: 223, endPoint x: 222, endPoint y: 106, distance: 117.1
click at [222, 106] on div "+ LTV_CAC_BI_BACKUP LEMONADE PUBLIC 37 columns + V_SQUAD_TARGETS_RUN_R ATE_TRAC…" at bounding box center [270, 167] width 495 height 335
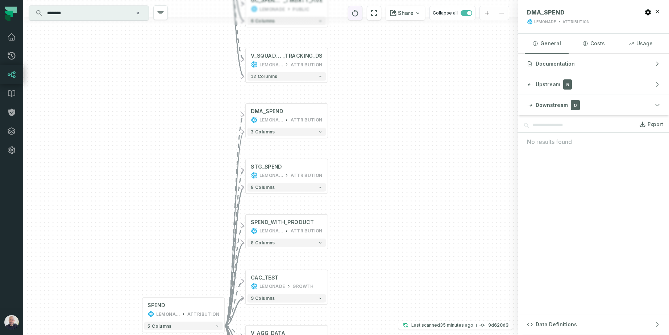
click at [355, 14] on icon "reset" at bounding box center [355, 13] width 8 height 9
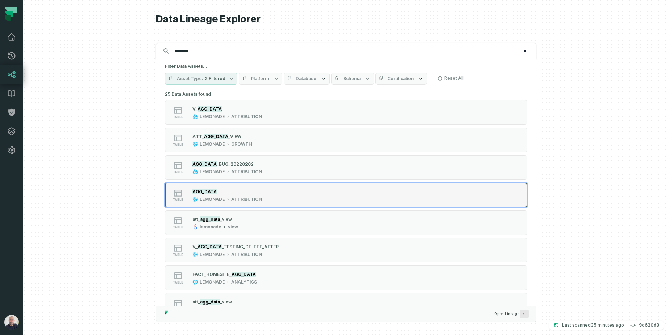
type input "********"
click at [214, 197] on div "LEMONADE" at bounding box center [212, 200] width 25 height 6
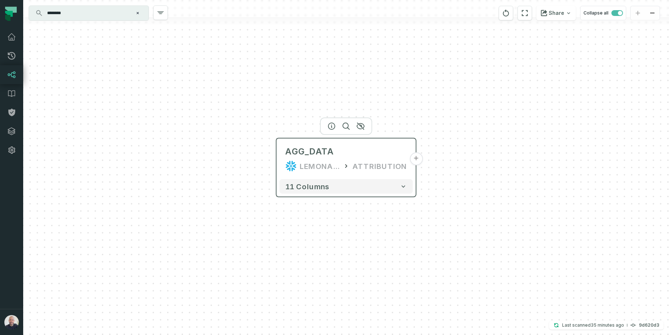
click at [419, 160] on button "+" at bounding box center [416, 158] width 13 height 13
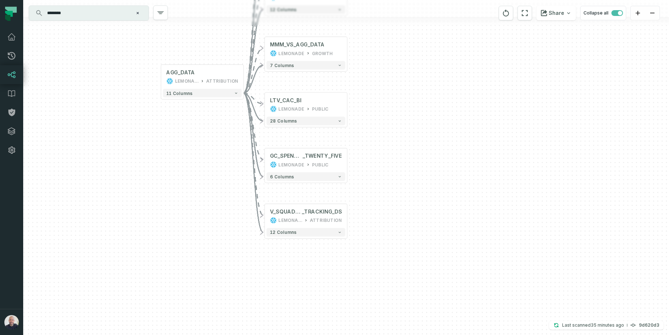
drag, startPoint x: 455, startPoint y: 253, endPoint x: 374, endPoint y: 172, distance: 114.4
click at [411, 132] on div "+ LTV_CAC_BI_BACKUP LEMONADE PUBLIC 37 columns + V_SQUAD_TARGETS_RUN_R ATE_TRAC…" at bounding box center [346, 167] width 646 height 335
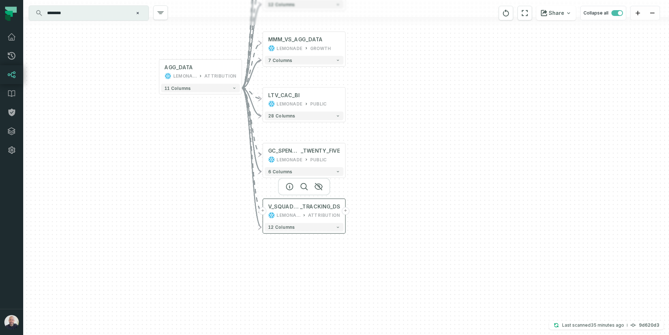
click at [344, 212] on button "+" at bounding box center [346, 211] width 8 height 8
click at [346, 213] on button "-" at bounding box center [346, 211] width 8 height 8
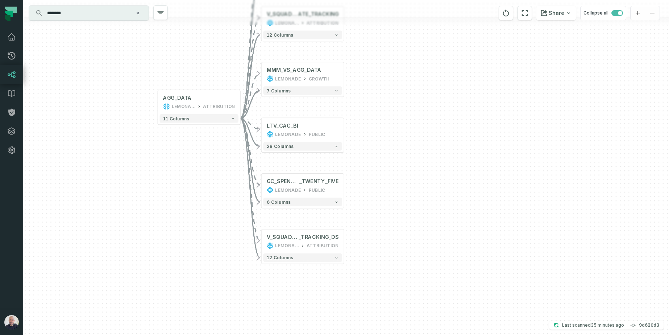
click at [411, 173] on div "+ LTV_CAC_BI_BACKUP LEMONADE PUBLIC 37 columns + V_SQUAD_TARGETS_RUN_R ATE_TRAC…" at bounding box center [346, 167] width 646 height 335
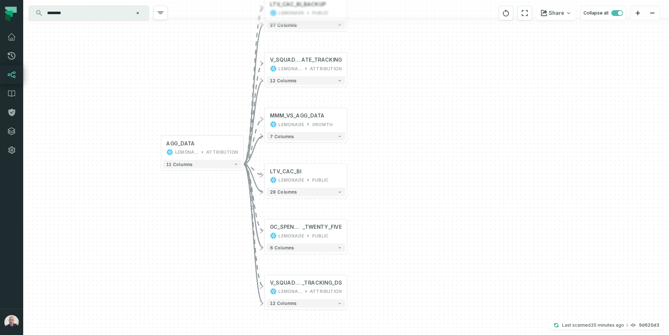
drag, startPoint x: 402, startPoint y: 98, endPoint x: 409, endPoint y: 173, distance: 75.0
click at [409, 173] on div "+ LTV_CAC_BI_BACKUP LEMONADE PUBLIC 37 columns + V_SQUAD_TARGETS_RUN_R ATE_TRAC…" at bounding box center [346, 167] width 646 height 335
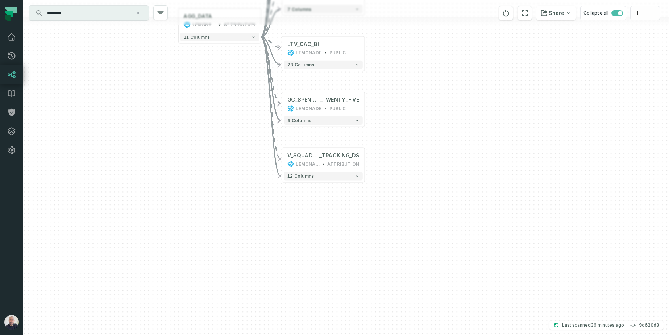
drag, startPoint x: 453, startPoint y: 210, endPoint x: 466, endPoint y: 53, distance: 156.9
click at [466, 53] on div "+ LTV_CAC_BI_BACKUP LEMONADE PUBLIC 37 columns + V_SQUAD_TARGETS_RUN_R ATE_TRAC…" at bounding box center [346, 167] width 646 height 335
click at [365, 161] on button "+" at bounding box center [365, 160] width 8 height 8
click at [363, 160] on button "-" at bounding box center [365, 160] width 8 height 8
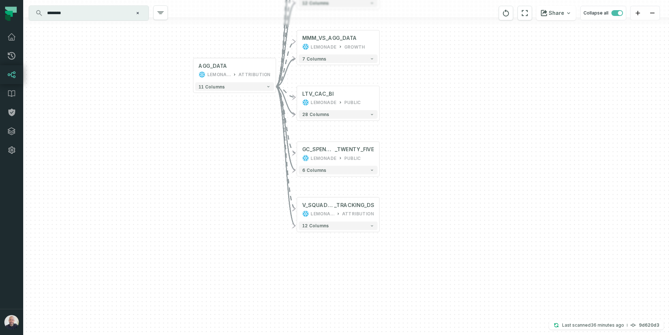
drag, startPoint x: 445, startPoint y: 103, endPoint x: 459, endPoint y: 152, distance: 51.9
click at [459, 152] on div "+ LTV_CAC_BI_BACKUP LEMONADE PUBLIC 37 columns + V_SQUAD_TARGETS_RUN_R ATE_TRAC…" at bounding box center [346, 167] width 646 height 335
click at [348, 211] on div "ATTRIBUTION" at bounding box center [358, 213] width 32 height 7
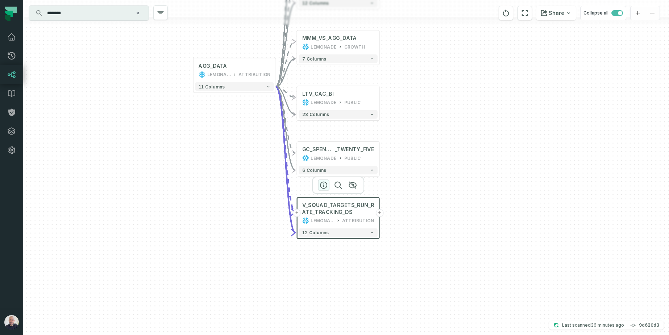
click at [321, 185] on icon "button" at bounding box center [324, 185] width 9 height 9
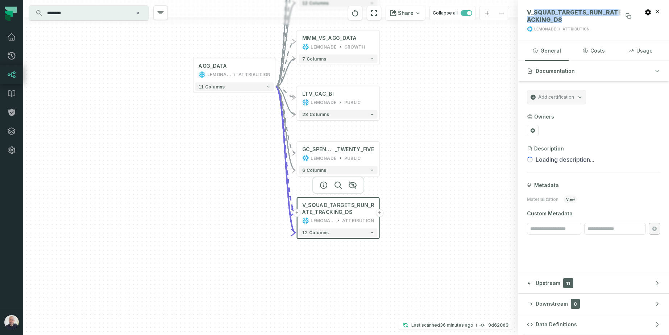
drag, startPoint x: 534, startPoint y: 10, endPoint x: 573, endPoint y: 22, distance: 41.3
click at [573, 22] on span "V_SQUAD_TARGETS_RUN_RATE_TRACKING_DS" at bounding box center [580, 16] width 107 height 15
copy span "SQUAD_TARGETS_RUN_RATE_TRACKING_DS"
click at [77, 15] on input "********" at bounding box center [88, 13] width 91 height 12
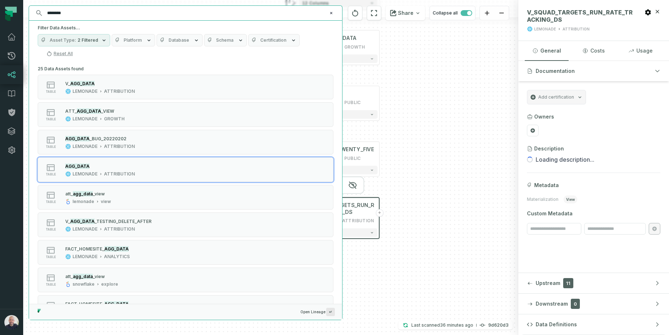
paste input "**********"
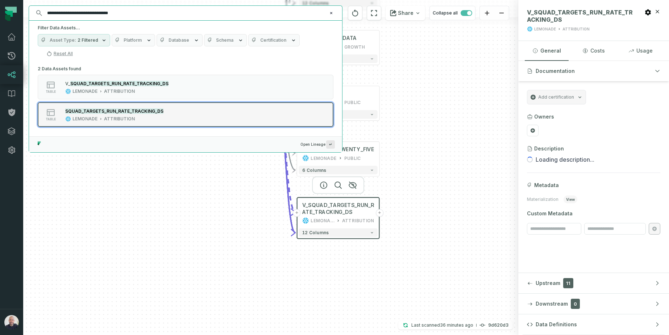
click at [141, 120] on div "LEMONADE ATTRIBUTION" at bounding box center [114, 119] width 98 height 6
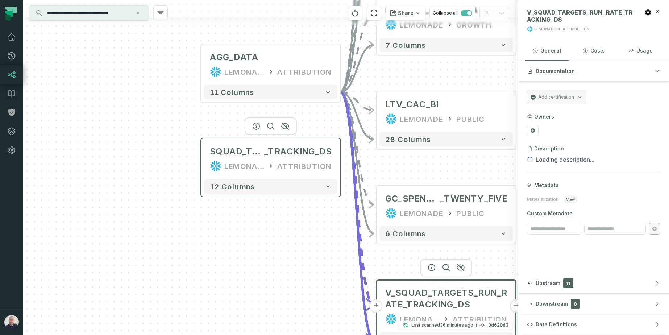
click at [329, 161] on div "LEMONADE ATTRIBUTION" at bounding box center [271, 166] width 122 height 12
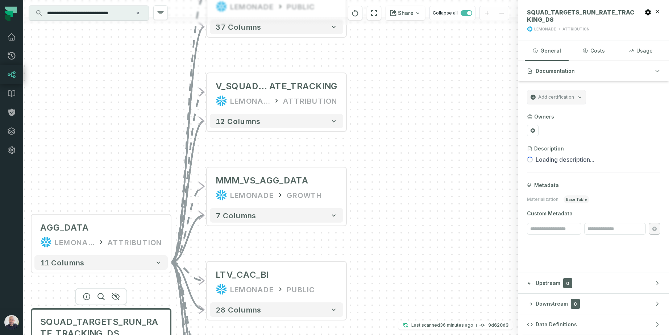
drag, startPoint x: 292, startPoint y: 128, endPoint x: 143, endPoint y: 280, distance: 213.1
click at [143, 280] on div "+ LTV_CAC_BI_BACKUP LEMONADE PUBLIC 37 columns + V_SQUAD_TARGETS_RUN_R ATE_TRAC…" at bounding box center [270, 167] width 495 height 335
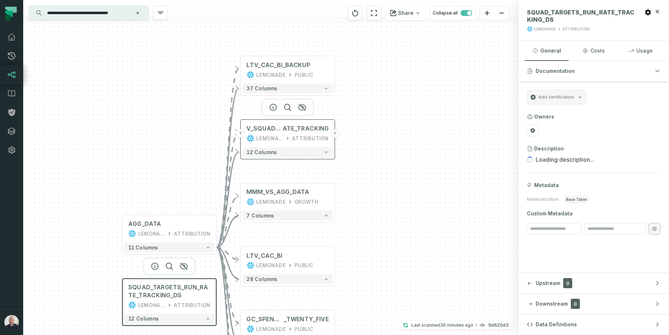
click at [280, 136] on div "LEMONADE" at bounding box center [269, 139] width 27 height 8
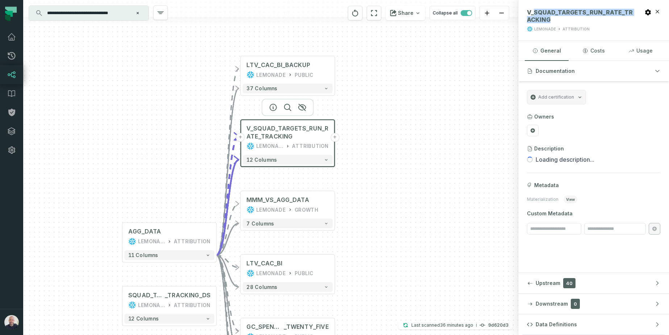
drag, startPoint x: 536, startPoint y: 10, endPoint x: 548, endPoint y: 24, distance: 18.5
click at [556, 20] on span "V_SQUAD_TARGETS_RUN_RATE_TRACKING" at bounding box center [580, 16] width 107 height 15
copy span "SQUAD_TARGETS_RUN_RATE_TRACKING"
click at [117, 11] on input "**********" at bounding box center [88, 13] width 91 height 12
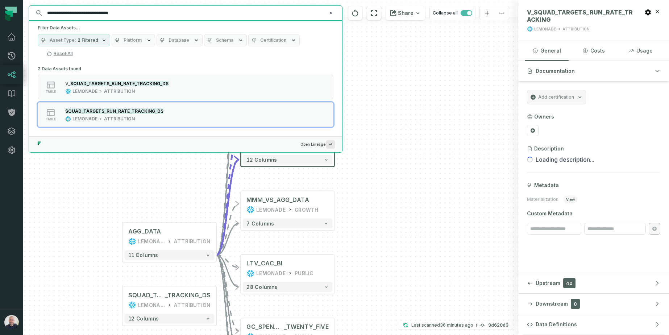
click at [117, 11] on input "**********" at bounding box center [185, 13] width 284 height 12
paste input "text"
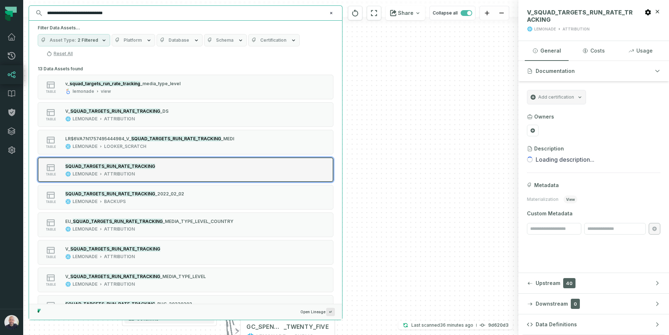
type input "**********"
click at [160, 171] on div "table SQUAD_TARGETS_RUN_RATE_TRACKING LEMONADE ATTRIBUTION" at bounding box center [129, 169] width 181 height 15
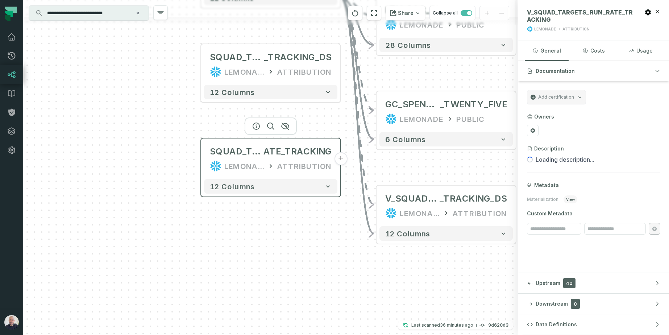
click at [327, 169] on div "ATTRIBUTION" at bounding box center [304, 166] width 54 height 12
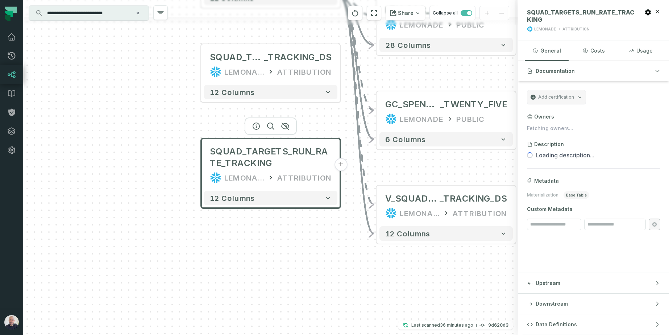
click at [342, 164] on button "+" at bounding box center [340, 164] width 13 height 13
click at [340, 167] on button "+" at bounding box center [340, 164] width 13 height 13
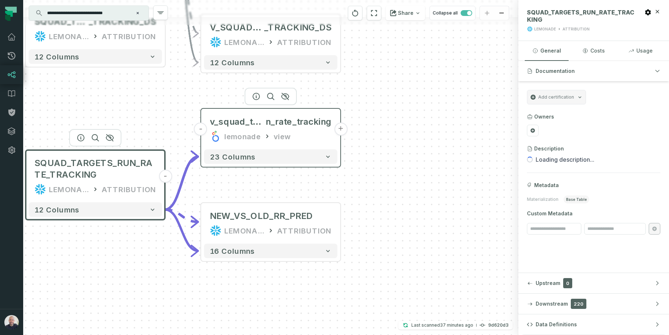
click at [338, 132] on button "+" at bounding box center [340, 129] width 13 height 13
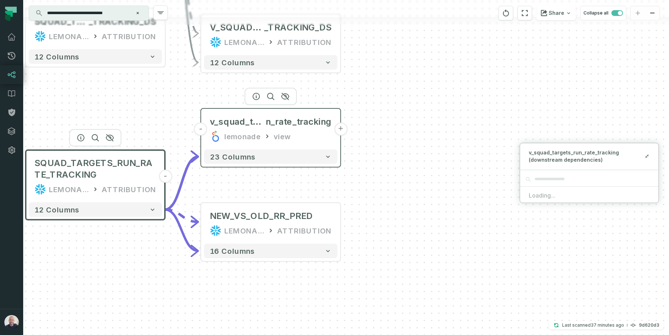
click at [339, 131] on button "+" at bounding box center [340, 129] width 13 height 13
click at [341, 129] on button "+" at bounding box center [340, 129] width 13 height 13
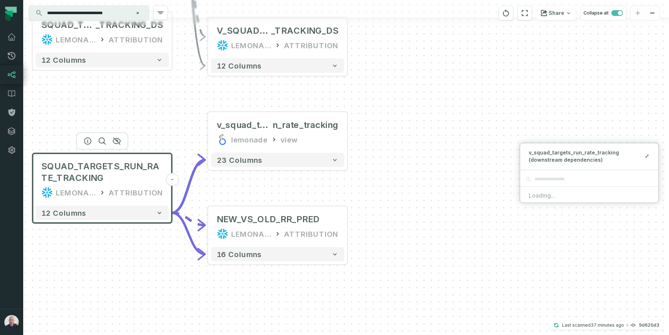
click at [450, 150] on div "- v_squad_targets_ru n_rate_tracking lemonade view + 23 columns + NEW_VS_OLD_RR…" at bounding box center [346, 167] width 646 height 335
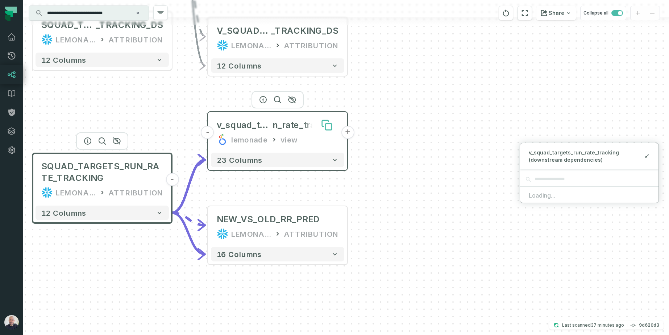
click at [323, 130] on icon at bounding box center [327, 125] width 12 height 12
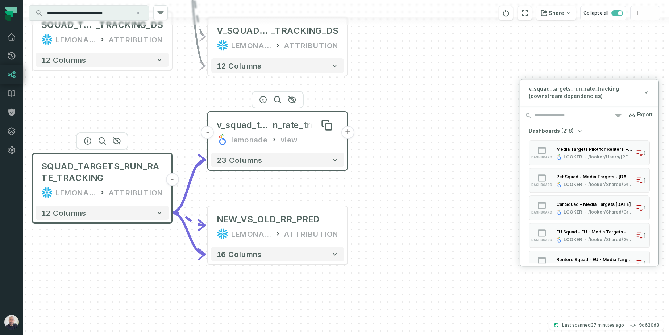
click at [279, 129] on span "n_rate_tracking" at bounding box center [306, 125] width 66 height 12
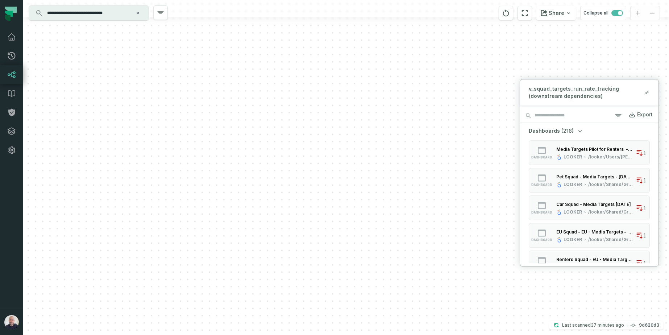
click at [425, 83] on div "- v_squad_targets_run_rate_tracking lemonade view + 23 columns + NEW_VS_OLD_RR_…" at bounding box center [346, 167] width 646 height 335
click at [118, 13] on input "**********" at bounding box center [88, 13] width 91 height 12
click at [510, 14] on icon "reset" at bounding box center [506, 13] width 8 height 9
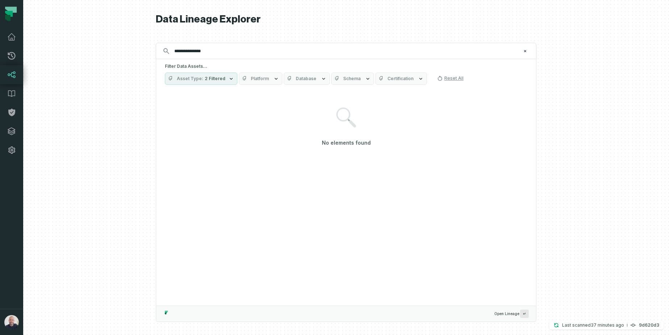
click at [204, 44] on div "**********" at bounding box center [346, 51] width 381 height 16
click at [210, 51] on input "**********" at bounding box center [345, 51] width 351 height 12
type input "*********"
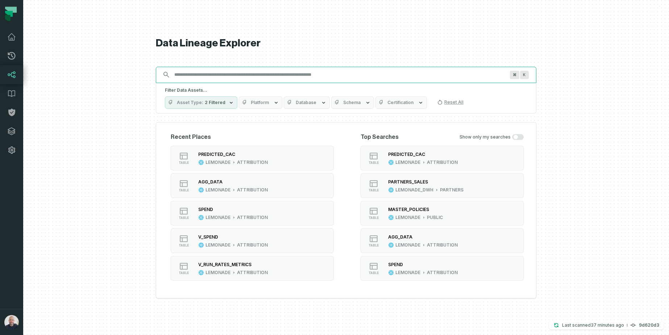
click at [203, 72] on input "Discovery Provider cmdk menu" at bounding box center [339, 75] width 339 height 12
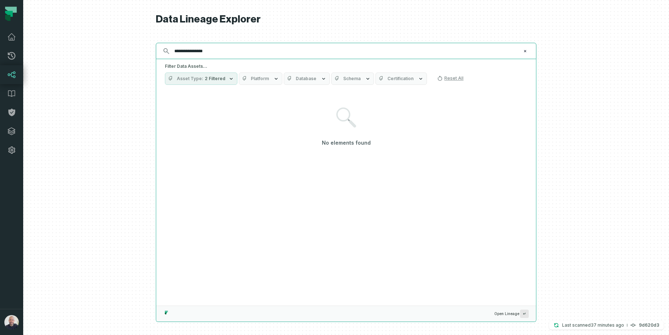
type input "**********"
click at [208, 50] on input "**********" at bounding box center [345, 51] width 351 height 12
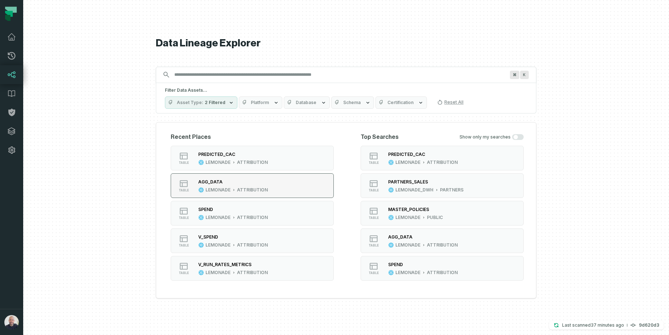
click at [218, 186] on div "AGG_DATA LEMONADE ATTRIBUTION" at bounding box center [232, 185] width 75 height 15
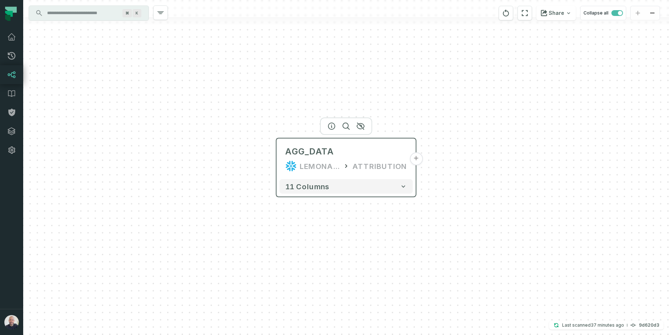
click at [422, 157] on button "+" at bounding box center [416, 158] width 13 height 13
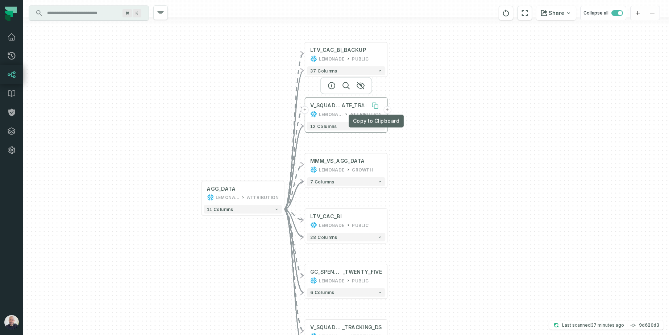
click at [375, 104] on icon at bounding box center [374, 105] width 4 height 4
click at [81, 16] on input "Discovery Provider cmdk menu" at bounding box center [82, 13] width 79 height 12
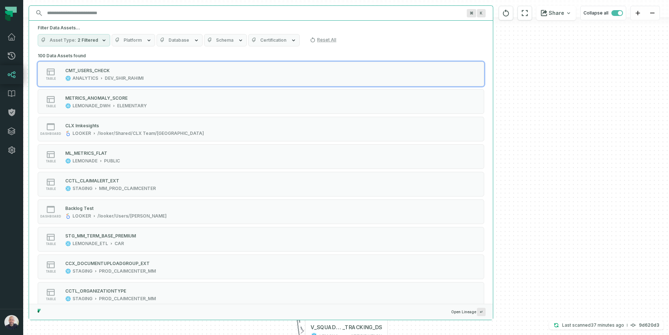
paste input "******"
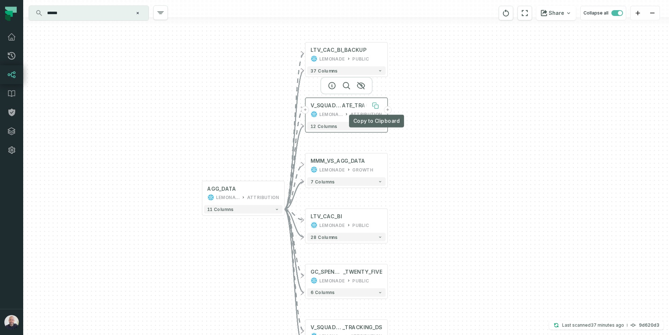
click at [375, 106] on icon at bounding box center [377, 107] width 4 height 4
click at [97, 7] on div "****** ⌘ K" at bounding box center [89, 13] width 120 height 15
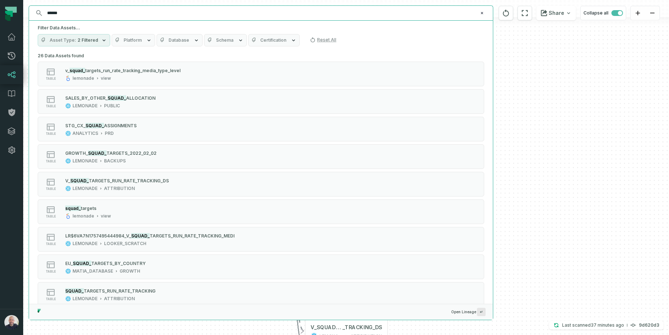
click at [96, 9] on input "******" at bounding box center [260, 13] width 435 height 12
paste input "**********"
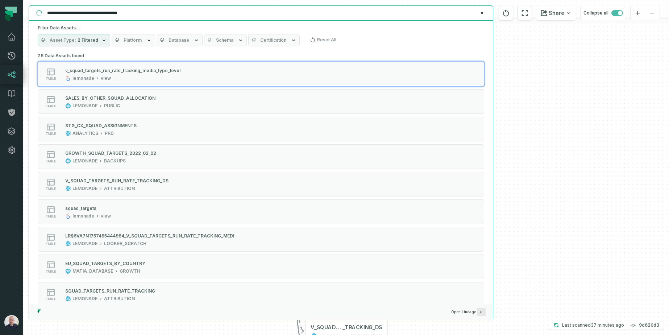
paste input "text"
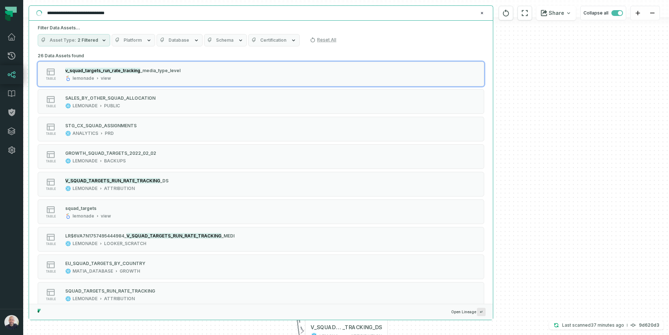
type input "**********"
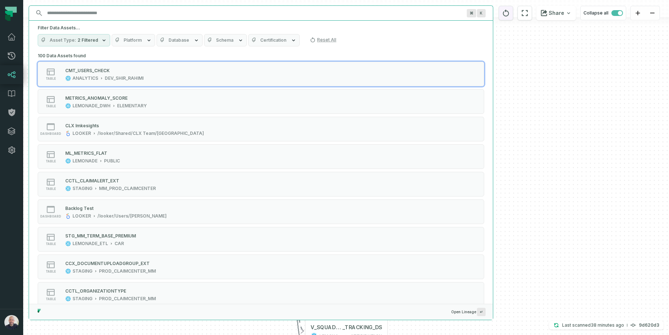
click at [513, 9] on button "reset" at bounding box center [506, 13] width 15 height 15
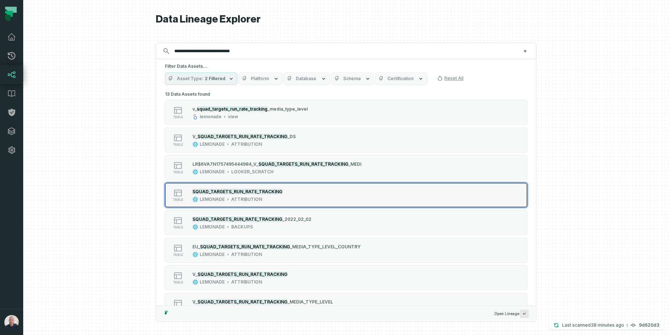
type input "**********"
click at [251, 194] on div "SQUAD_TARGETS_RUN_RATE_TRACKING" at bounding box center [238, 191] width 90 height 7
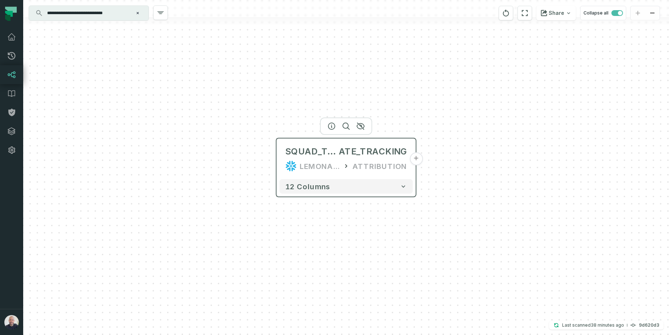
click at [413, 162] on button "+" at bounding box center [416, 158] width 13 height 13
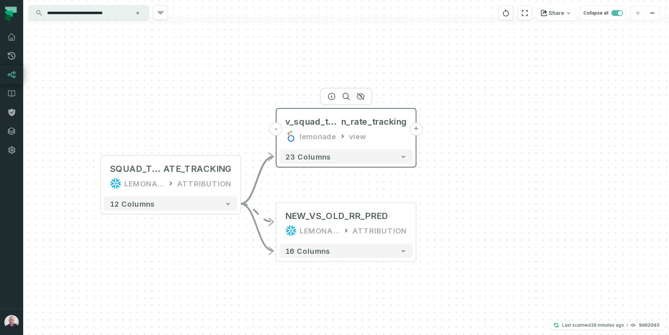
click at [416, 131] on button "+" at bounding box center [416, 129] width 13 height 13
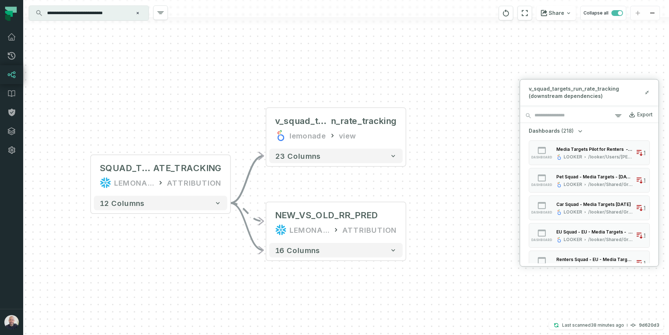
drag, startPoint x: 463, startPoint y: 195, endPoint x: 390, endPoint y: 191, distance: 73.0
click at [390, 191] on div "- v_squad_targets_ru n_rate_tracking lemonade view + 23 columns + NEW_VS_OLD_RR…" at bounding box center [346, 167] width 646 height 335
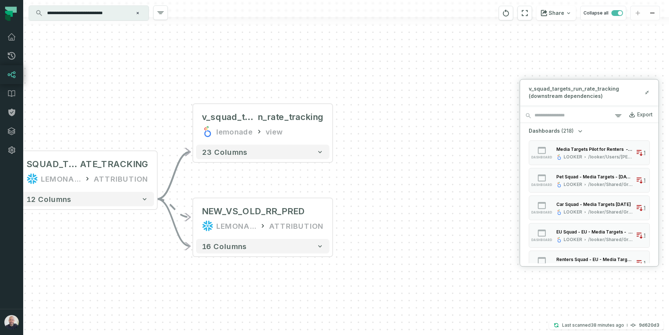
click at [638, 117] on div "Export" at bounding box center [646, 115] width 16 height 7
click at [334, 122] on button "+" at bounding box center [332, 124] width 13 height 13
drag, startPoint x: 434, startPoint y: 152, endPoint x: 426, endPoint y: 149, distance: 8.4
click at [435, 152] on div "- v_squad_targets_ru n_rate_tracking lemonade view + 23 columns + NEW_VS_OLD_RR…" at bounding box center [346, 167] width 646 height 335
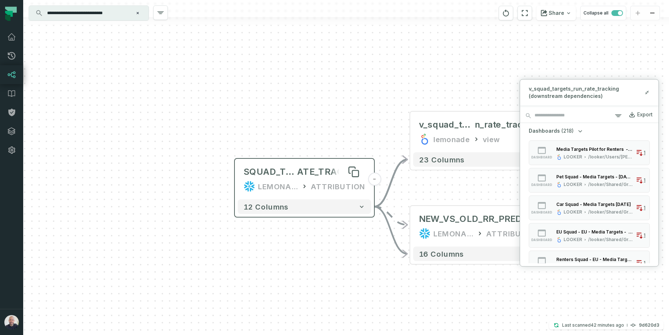
drag, startPoint x: 164, startPoint y: 96, endPoint x: 339, endPoint y: 175, distance: 191.7
click at [368, 107] on div "- v_squad_targets_ru n_rate_tracking lemonade view + 23 columns + NEW_VS_OLD_RR…" at bounding box center [346, 167] width 646 height 335
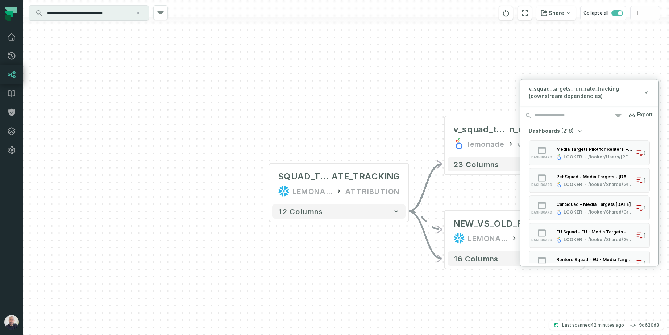
drag, startPoint x: 395, startPoint y: 136, endPoint x: 279, endPoint y: 109, distance: 118.8
click at [280, 107] on div "- v_squad_targets_ru n_rate_tracking lemonade view + 23 columns + NEW_VS_OLD_RR…" at bounding box center [346, 167] width 646 height 335
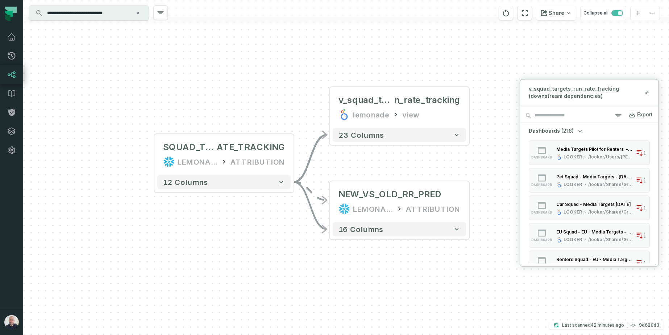
click at [232, 90] on div "- v_squad_targets_ru n_rate_tracking lemonade view + 23 columns + NEW_VS_OLD_RR…" at bounding box center [346, 167] width 646 height 335
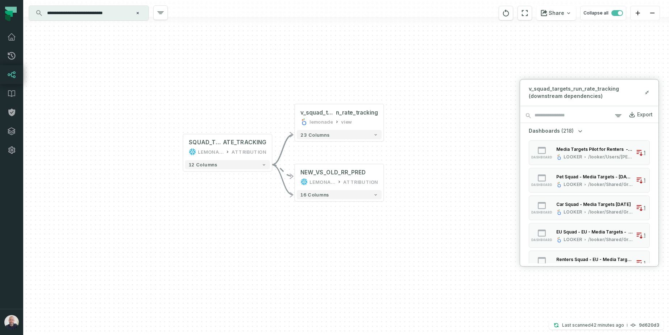
click at [136, 15] on icon "Clear search query" at bounding box center [138, 13] width 4 height 4
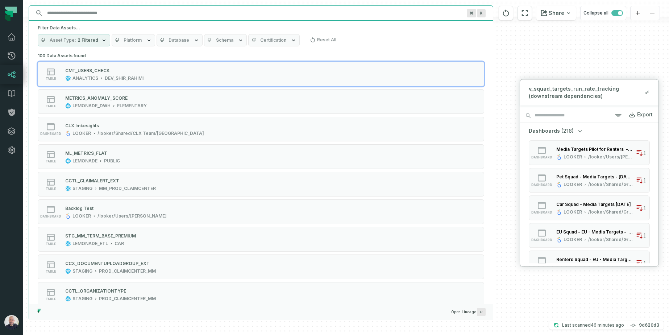
click at [127, 17] on input "Discovery Provider cmdk menu" at bounding box center [255, 13] width 424 height 12
click at [96, 16] on input "**********" at bounding box center [260, 13] width 435 height 12
type input "**********"
drag, startPoint x: 99, startPoint y: 21, endPoint x: 98, endPoint y: 17, distance: 4.8
click at [99, 21] on div "Filter Data Assets... Asset Type 2 Filtered Platform Database Schema Certificat…" at bounding box center [261, 36] width 464 height 30
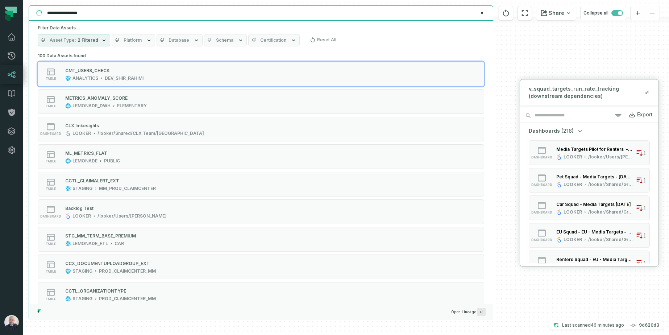
click at [98, 16] on input "**********" at bounding box center [260, 13] width 435 height 12
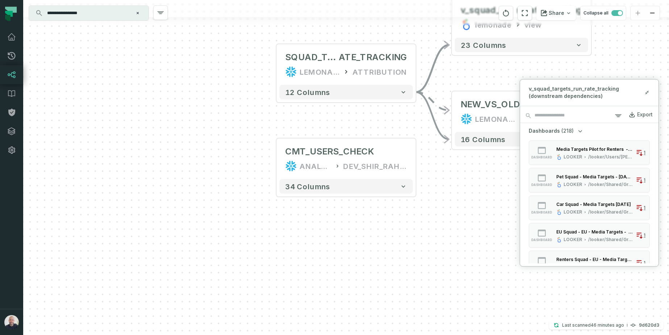
click at [95, 16] on input "**********" at bounding box center [88, 13] width 91 height 12
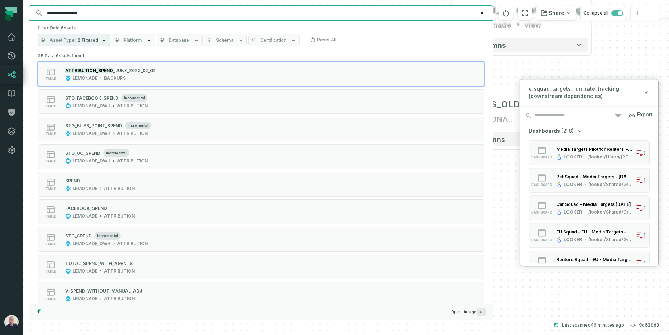
click at [254, 0] on html "**********" at bounding box center [334, 167] width 669 height 335
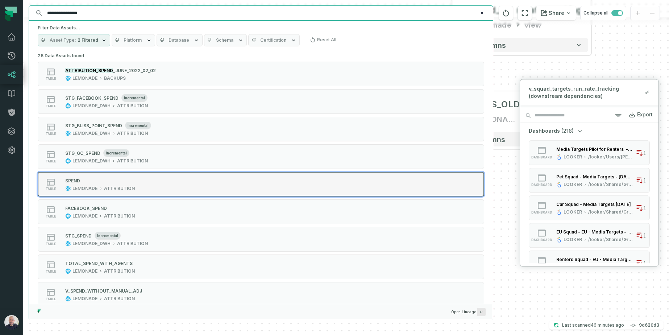
click at [107, 191] on button "table SPEND LEMONADE ATTRIBUTION" at bounding box center [261, 184] width 447 height 25
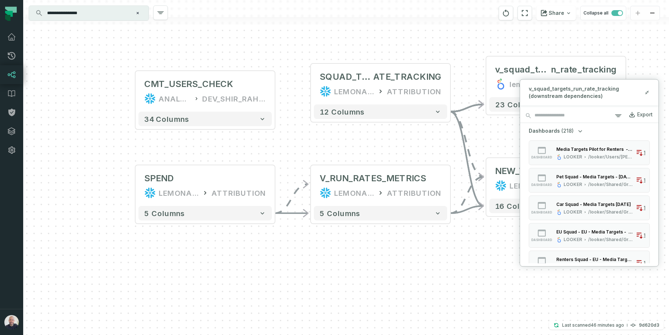
drag, startPoint x: 439, startPoint y: 124, endPoint x: 298, endPoint y: 143, distance: 141.9
click at [298, 143] on div "- v_squad_targets_ru n_rate_tracking lemonade view + 23 columns + NEW_VS_OLD_RR…" at bounding box center [346, 167] width 646 height 335
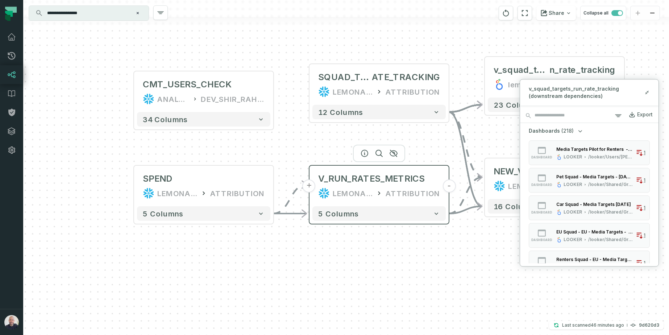
click at [448, 187] on button "-" at bounding box center [449, 186] width 13 height 13
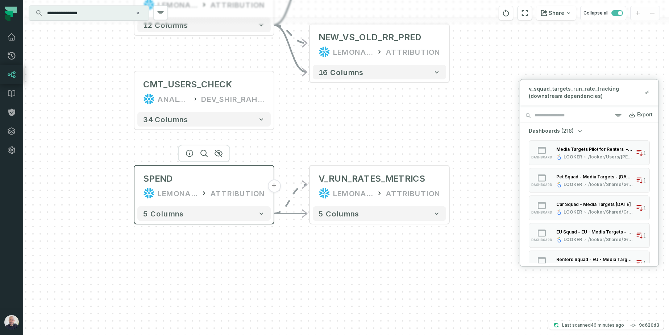
click at [276, 188] on button "+" at bounding box center [274, 186] width 13 height 13
click at [273, 185] on button "+" at bounding box center [274, 186] width 13 height 13
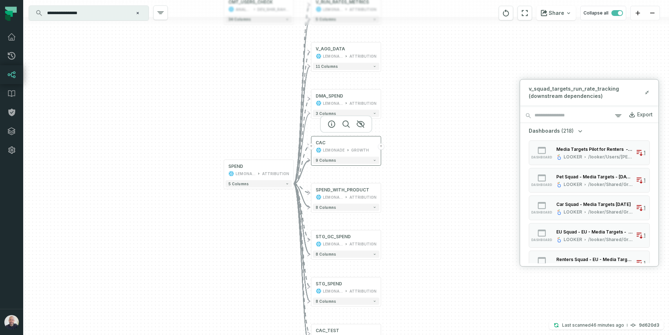
click at [381, 147] on button "+" at bounding box center [381, 146] width 7 height 7
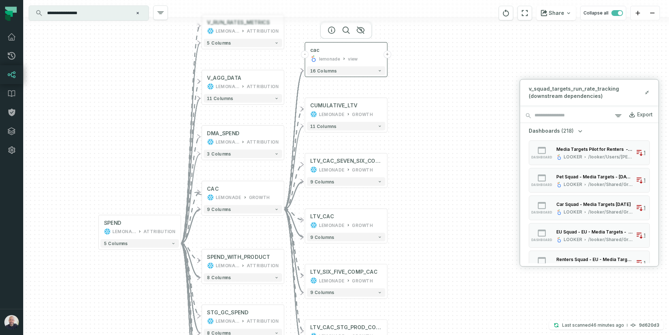
click at [385, 54] on button "+" at bounding box center [388, 55] width 8 height 8
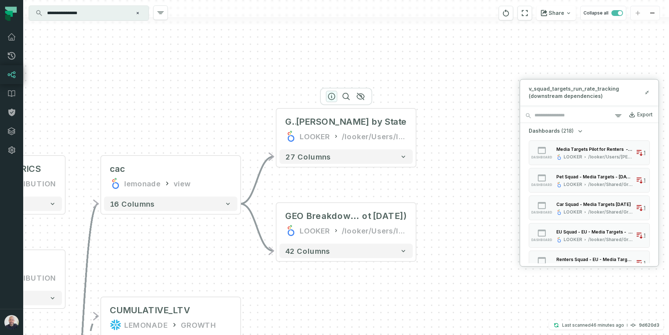
click at [332, 96] on icon "button" at bounding box center [332, 96] width 7 height 7
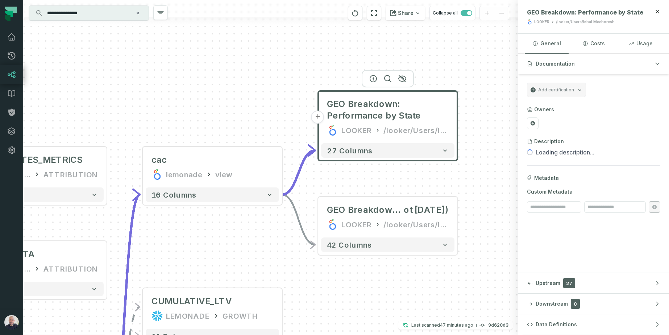
drag, startPoint x: 459, startPoint y: 169, endPoint x: 501, endPoint y: 151, distance: 45.3
click at [501, 151] on div "+ GEO Breakdown: Performance by State LOOKER /looker/Users/Inbal Mechoresh 27 c…" at bounding box center [270, 167] width 495 height 335
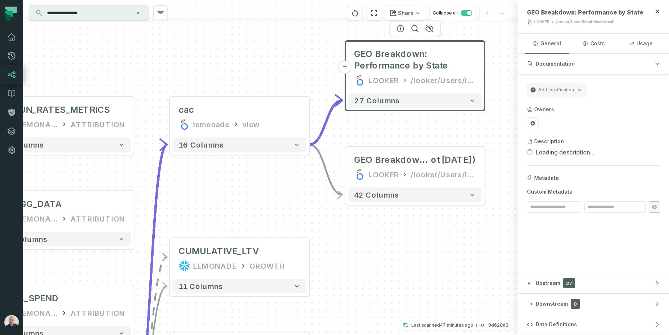
drag, startPoint x: 287, startPoint y: 192, endPoint x: 294, endPoint y: 178, distance: 15.7
click at [294, 178] on div "+ GEO Breakdown: Performance by State LOOKER /looker/Users/Inbal Mechoresh 27 c…" at bounding box center [270, 167] width 495 height 335
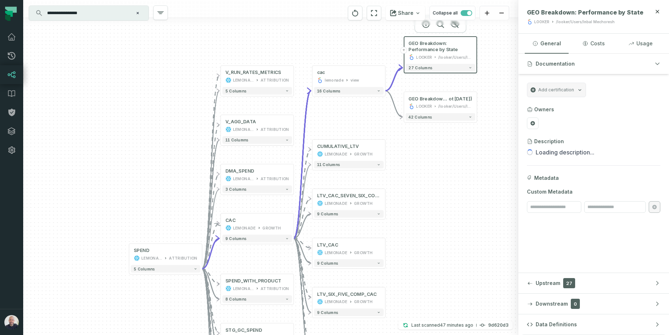
drag, startPoint x: 281, startPoint y: 185, endPoint x: 368, endPoint y: 123, distance: 106.3
click at [368, 123] on div "+ GEO Breakdown: Performance by State LOOKER /looker/Users/Inbal Mechoresh 27 c…" at bounding box center [270, 167] width 495 height 335
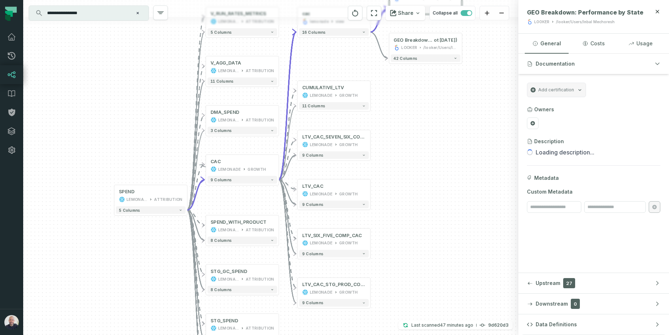
drag, startPoint x: 448, startPoint y: 245, endPoint x: 432, endPoint y: 196, distance: 51.6
click at [432, 196] on div "+ GEO Breakdown: Performance by State LOOKER /looker/Users/Inbal Mechoresh 27 c…" at bounding box center [270, 167] width 495 height 335
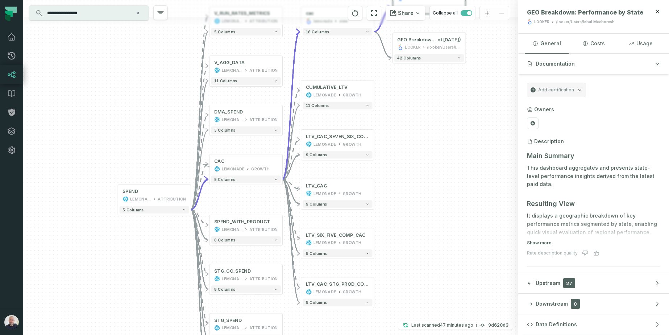
drag, startPoint x: 112, startPoint y: 110, endPoint x: 177, endPoint y: 131, distance: 69.0
click at [177, 131] on div "+ GEO Breakdown: Performance by State LOOKER /looker/Users/Inbal Mechoresh 27 c…" at bounding box center [270, 167] width 495 height 335
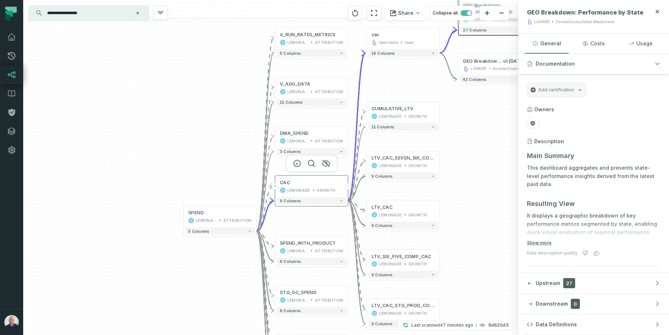
click at [348, 187] on button "-" at bounding box center [348, 186] width 7 height 7
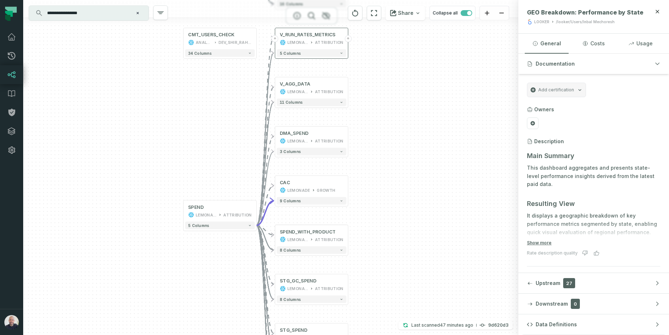
click at [349, 40] on button "+" at bounding box center [348, 38] width 7 height 7
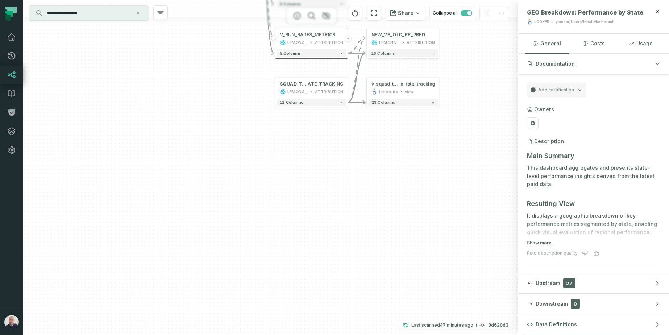
click at [350, 38] on button "-" at bounding box center [348, 38] width 7 height 7
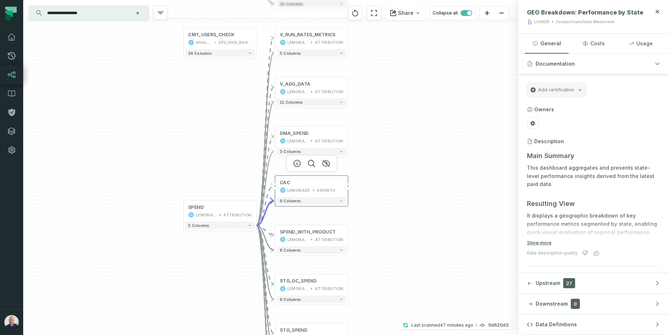
click at [334, 189] on div "LEMONADE GROWTH" at bounding box center [311, 190] width 63 height 6
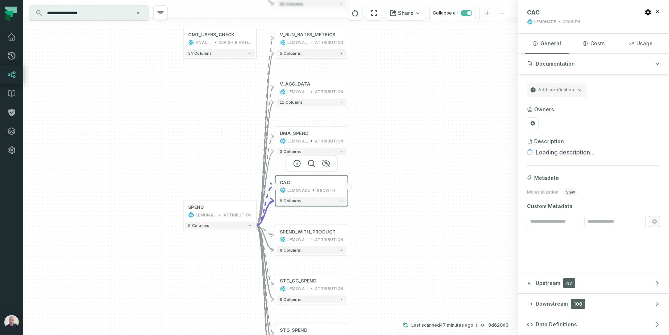
click at [351, 187] on button "+" at bounding box center [348, 186] width 7 height 7
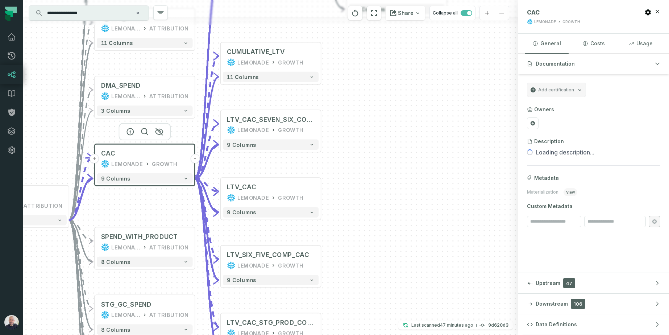
click at [139, 163] on div "LEMONADE" at bounding box center [126, 164] width 31 height 8
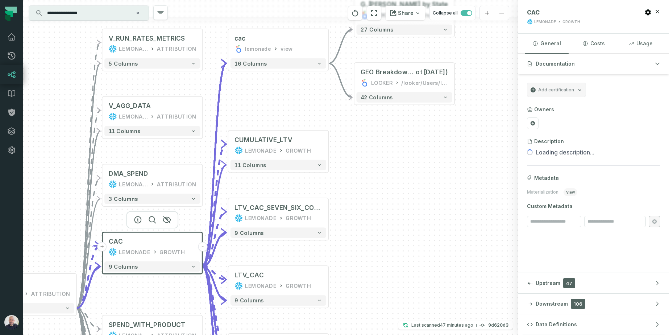
drag, startPoint x: 389, startPoint y: 145, endPoint x: 397, endPoint y: 242, distance: 96.8
click at [397, 242] on div "+ CUMULATIVE_LTV LEMONADE GROWTH 11 columns + LTV_CAC_SEVEN_SIX_COMP LEMONADE G…" at bounding box center [270, 167] width 495 height 335
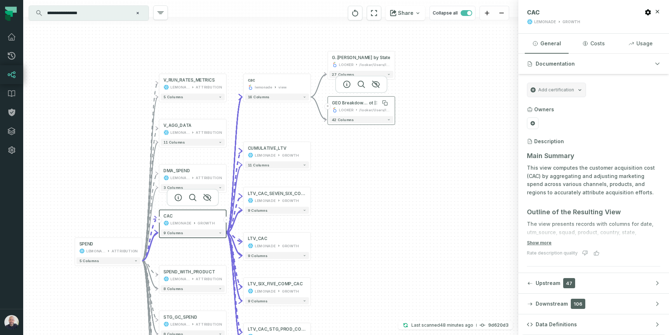
click at [358, 104] on span "GEO Breakdown: Performance by State (snapsh" at bounding box center [350, 102] width 37 height 5
click at [353, 103] on span "GEO Breakdown: Performance by State (snapsh" at bounding box center [351, 102] width 37 height 5
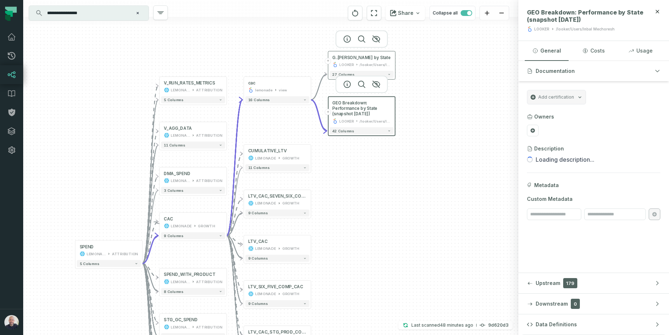
click at [374, 62] on div "/looker/Users/Inbal Mechoresh" at bounding box center [375, 64] width 31 height 5
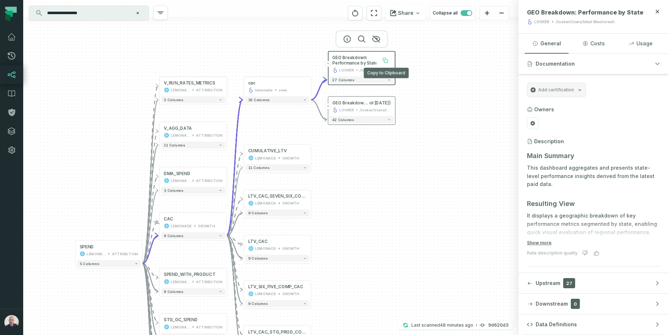
click at [384, 58] on icon at bounding box center [384, 59] width 3 height 3
drag, startPoint x: 390, startPoint y: 208, endPoint x: 426, endPoint y: 157, distance: 62.3
click at [426, 157] on div "+ CUMULATIVE_LTV LEMONADE GROWTH 11 columns + LTV_CAC_SEVEN_SIX_COMP LEMONADE G…" at bounding box center [270, 167] width 495 height 335
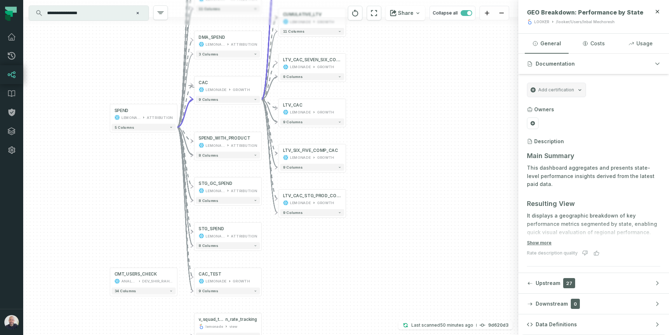
drag, startPoint x: 379, startPoint y: 197, endPoint x: 334, endPoint y: 183, distance: 47.4
click at [378, 113] on div "+ CUMULATIVE_LTV LEMONADE GROWTH 11 columns + LTV_CAC_SEVEN_SIX_COMP LEMONADE G…" at bounding box center [270, 167] width 495 height 335
click at [261, 87] on button "-" at bounding box center [262, 87] width 6 height 6
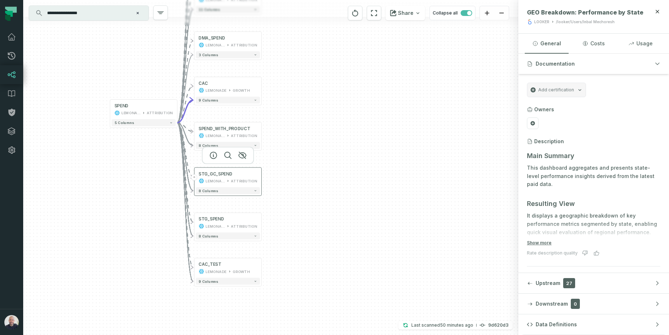
click at [218, 179] on div "LEMONADE_DWH" at bounding box center [215, 180] width 19 height 5
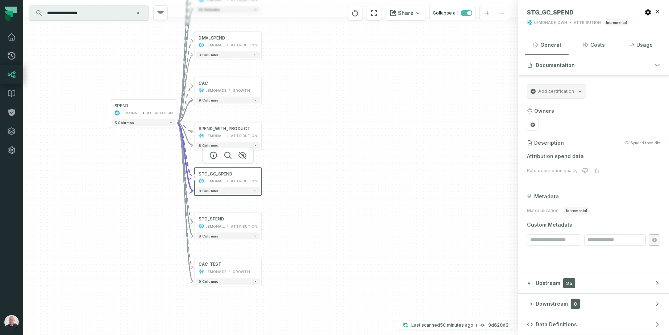
click at [148, 174] on div "+ GEO Breakdown: Perfor [PERSON_NAME] by State LOOKER /looker/Users/Inbal Mecho…" at bounding box center [270, 167] width 495 height 335
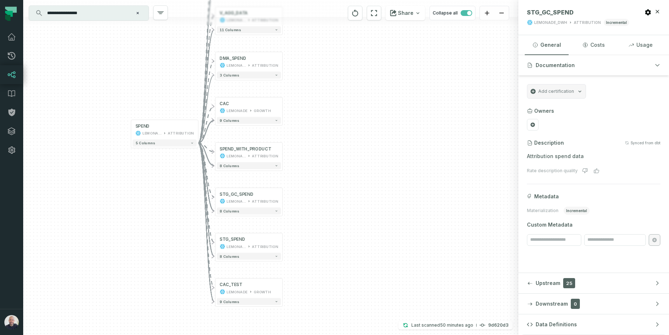
drag, startPoint x: 313, startPoint y: 202, endPoint x: 321, endPoint y: 206, distance: 8.9
click at [321, 206] on div "+ GEO Breakdown: Perfor [PERSON_NAME] by State LOOKER /looker/Users/Inbal Mecho…" at bounding box center [270, 167] width 495 height 335
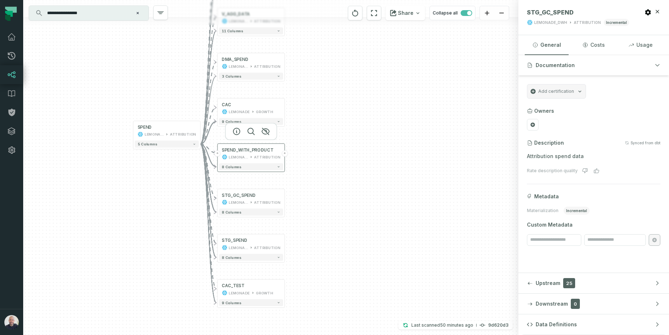
click at [284, 154] on button "+" at bounding box center [285, 154] width 6 height 6
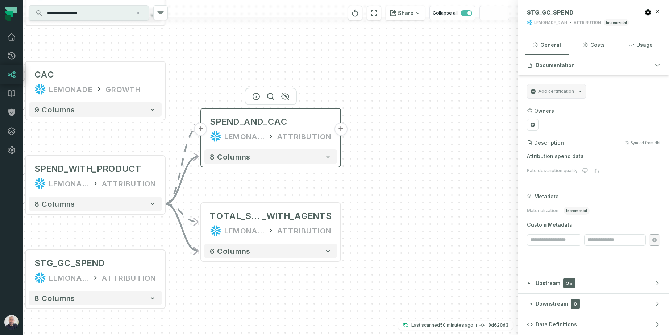
click at [340, 130] on button "+" at bounding box center [340, 129] width 13 height 13
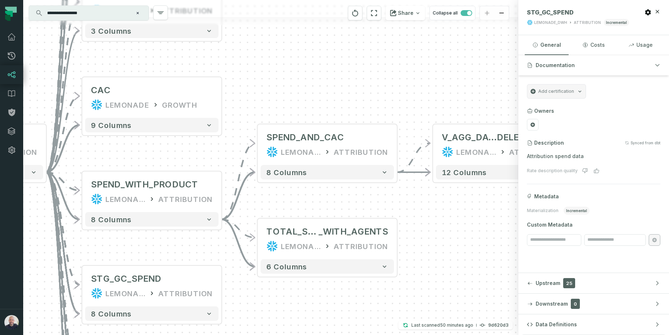
drag, startPoint x: 224, startPoint y: 257, endPoint x: 455, endPoint y: 234, distance: 232.5
click at [455, 234] on div "+ V_AGG_DATA_TESTING_ DELETE_AFTER LEMONADE ATTRIBUTION 12 columns + SPEND_AND_…" at bounding box center [270, 167] width 495 height 335
click at [222, 193] on button "-" at bounding box center [221, 191] width 13 height 13
